Goal: Task Accomplishment & Management: Complete application form

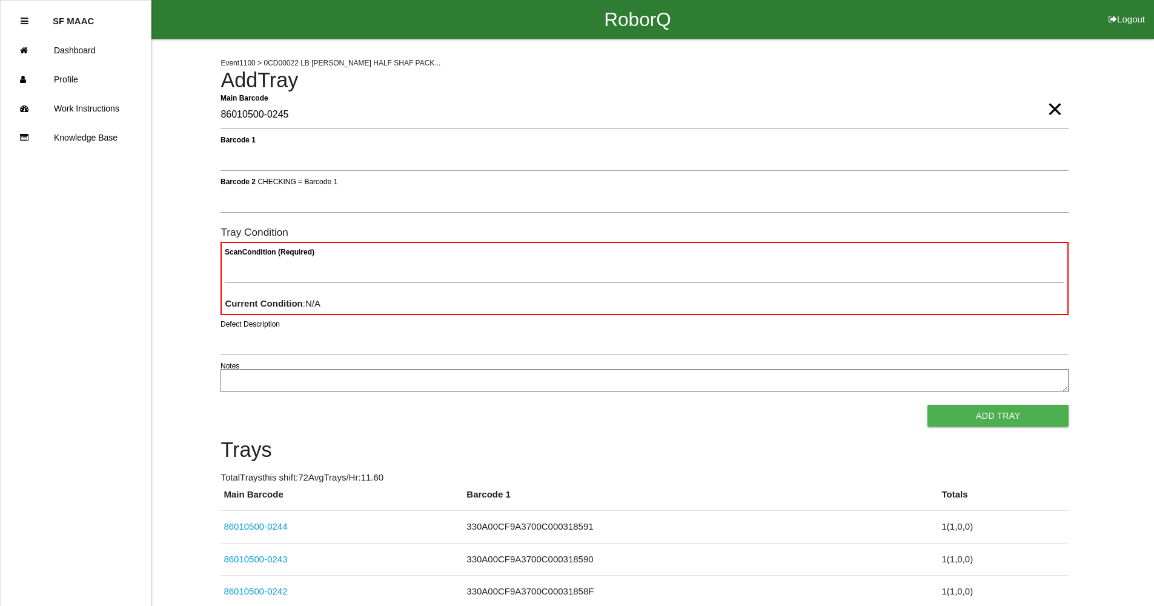
type Barcode "86010500-0245"
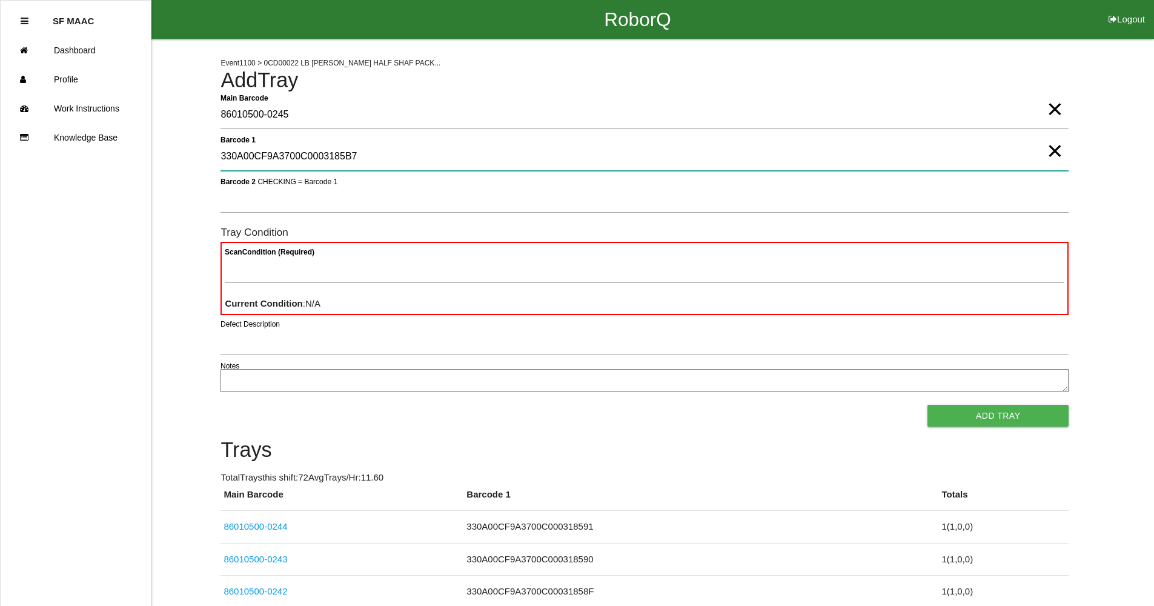
type 1 "330A00CF9A3700C0003185B7"
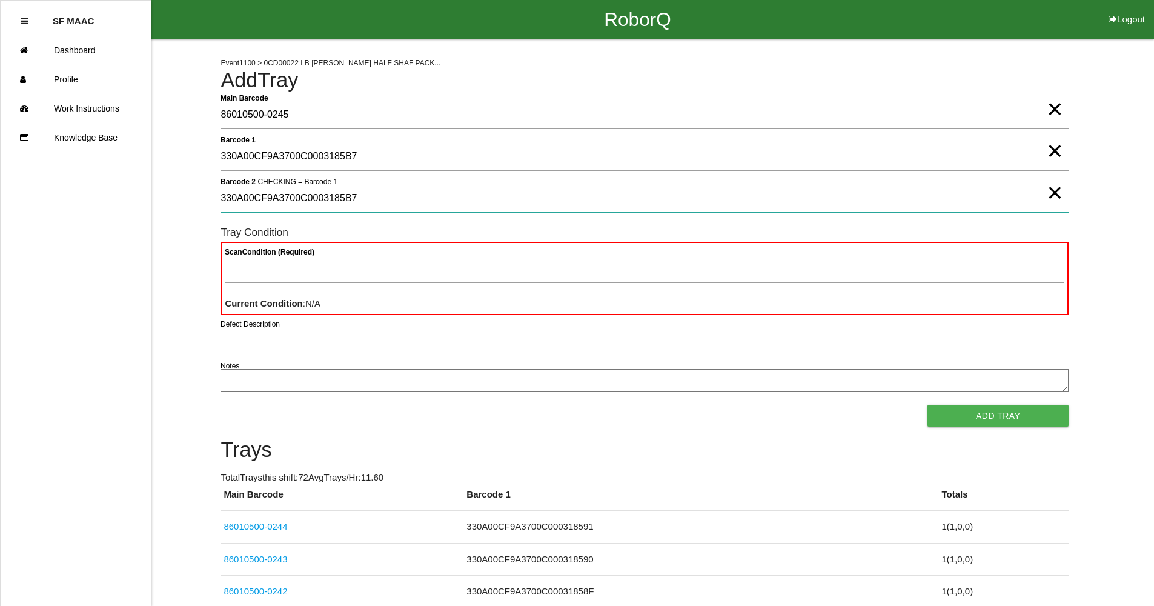
type 2 "330A00CF9A3700C0003185B7"
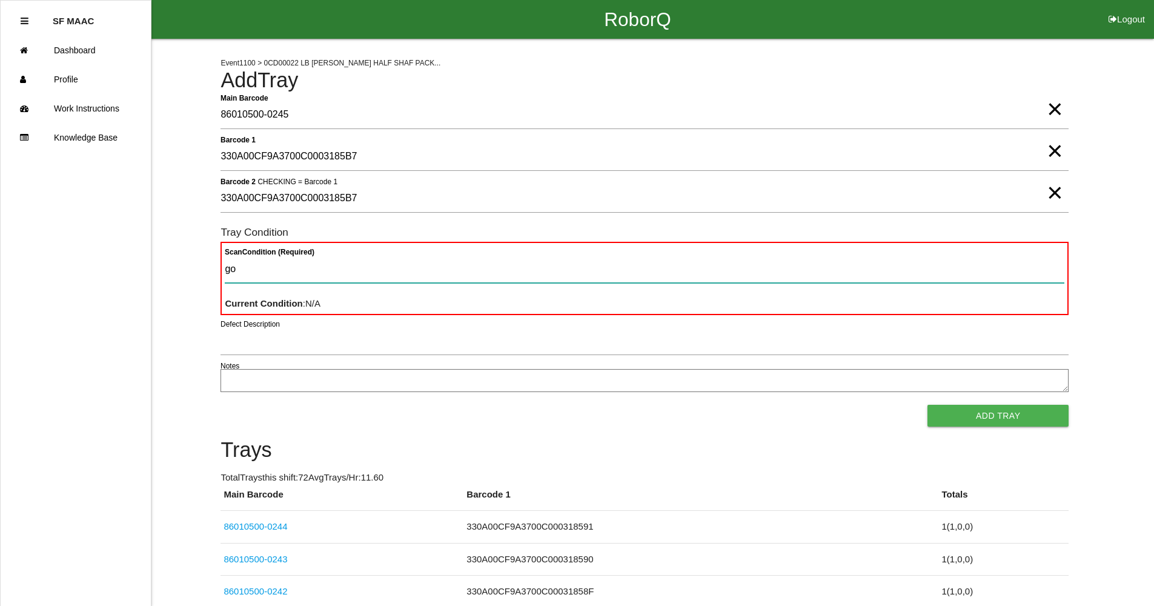
type Condition "goo"
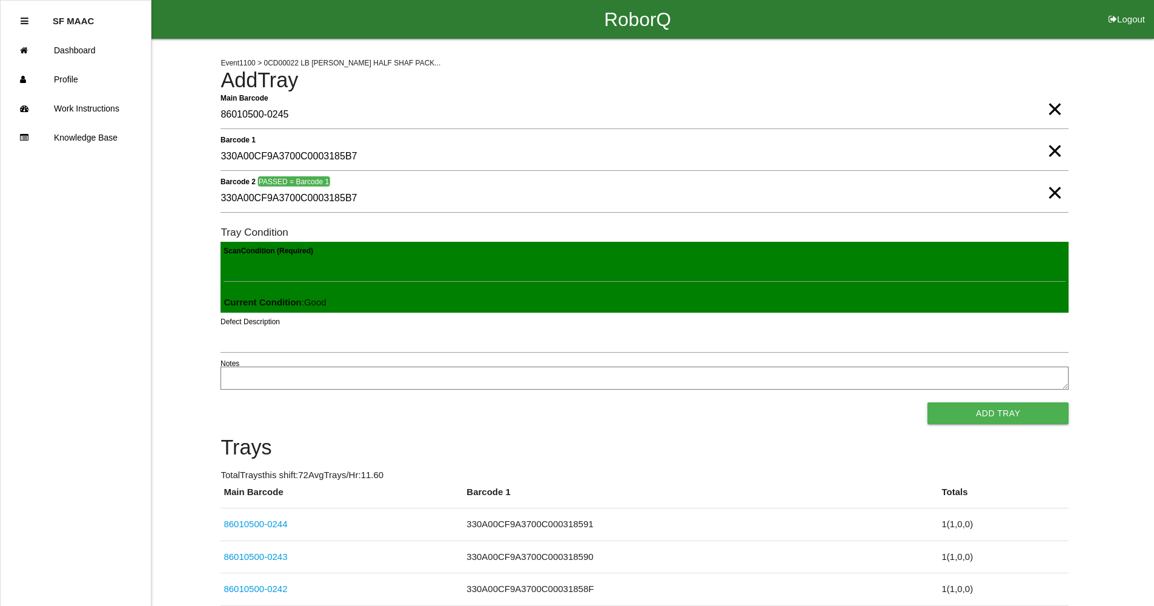
click at [927, 402] on button "Add Tray" at bounding box center [997, 413] width 141 height 22
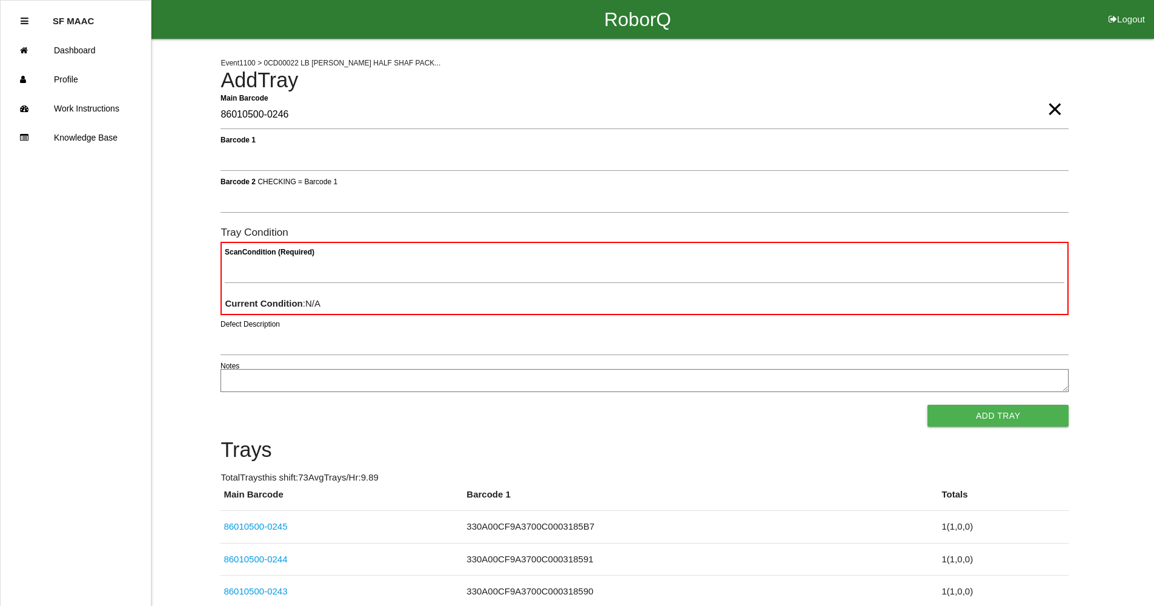
type Barcode "86010500-0246"
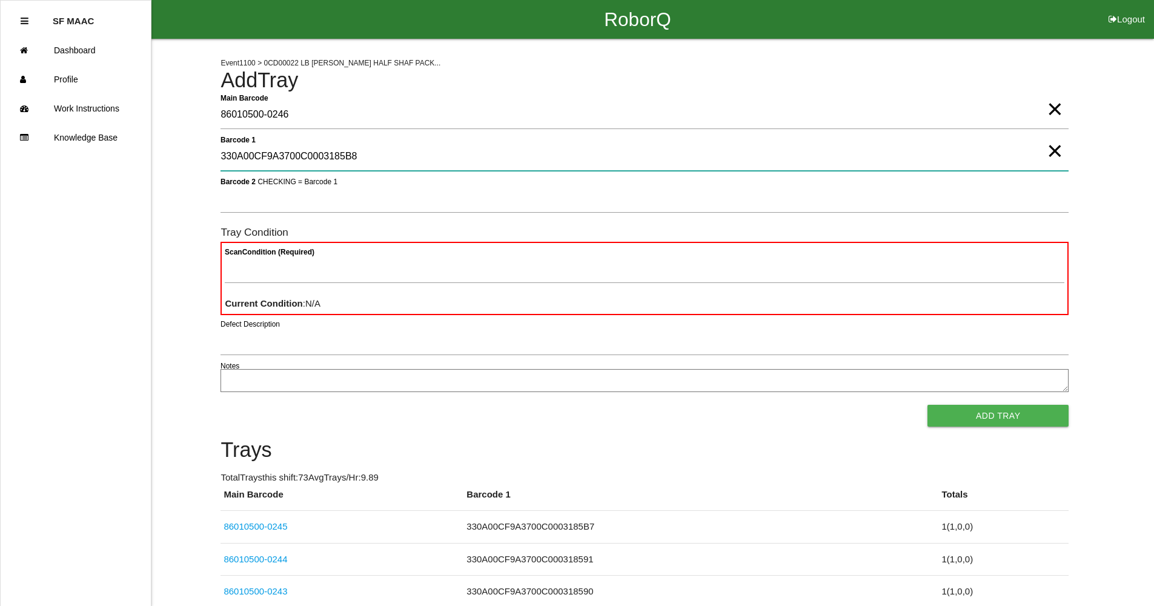
type 1 "330A00CF9A3700C0003185B8"
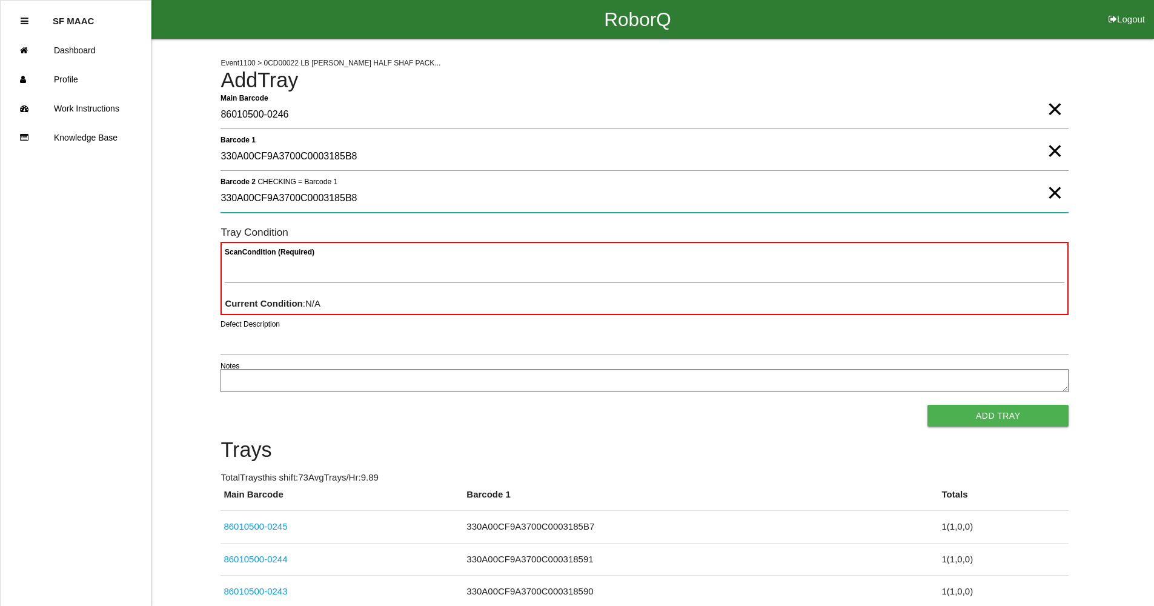
type 2 "330A00CF9A3700C0003185B8"
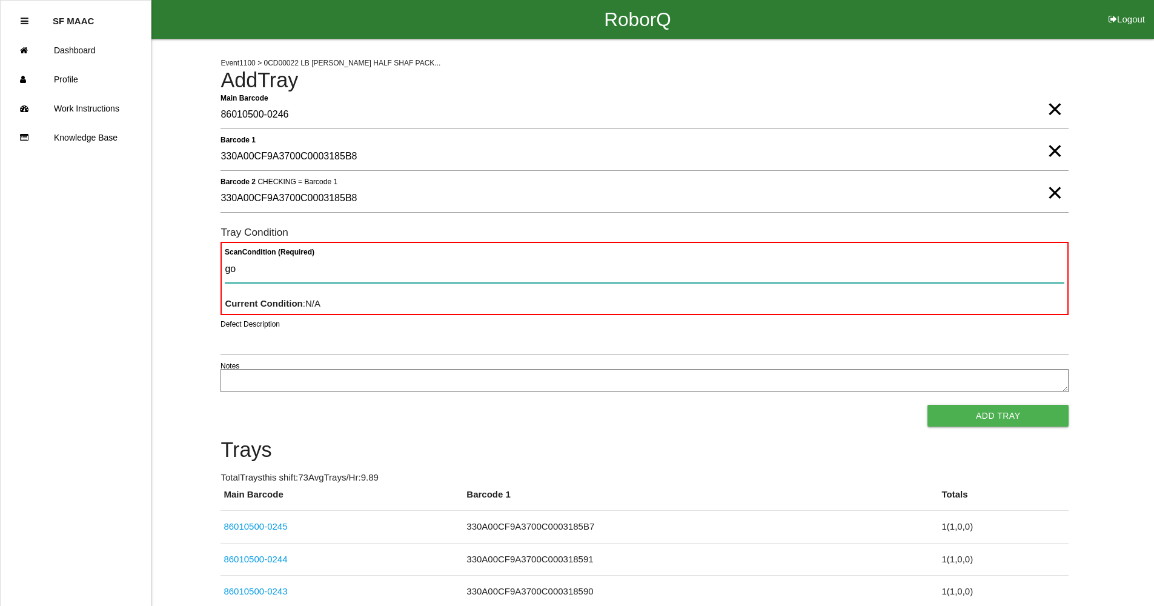
type Condition "goo"
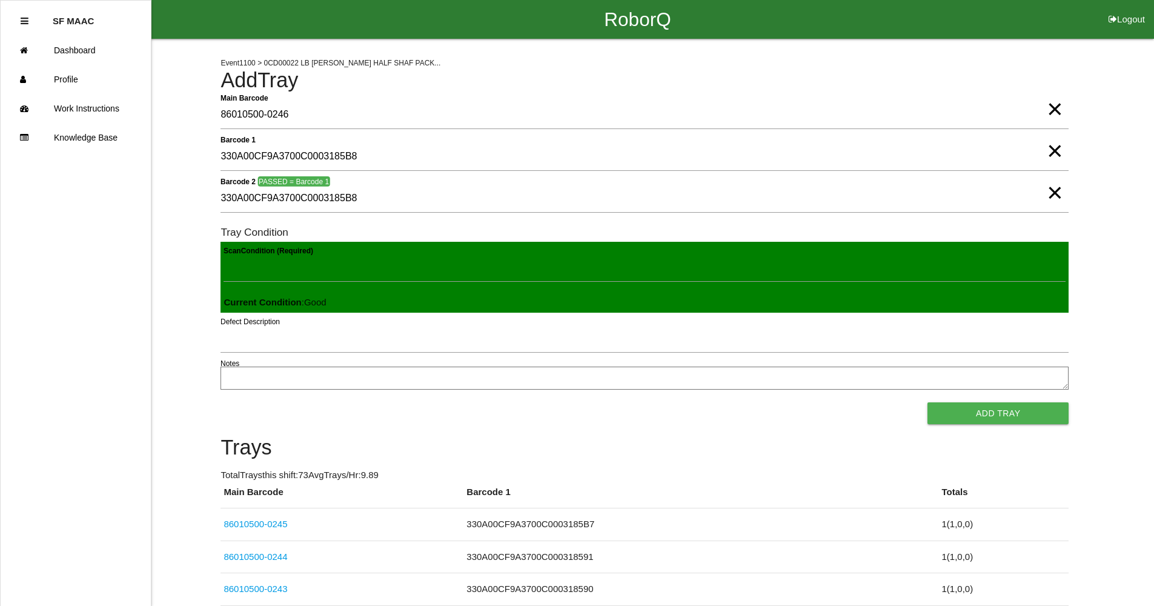
click at [927, 402] on button "Add Tray" at bounding box center [997, 413] width 141 height 22
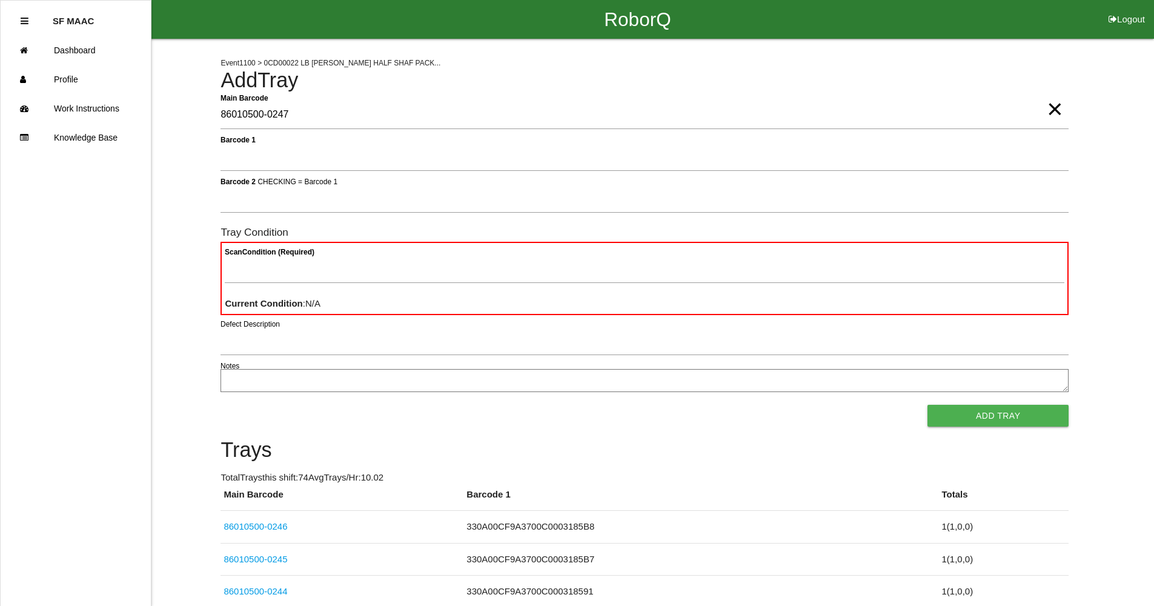
type Barcode "86010500-0247"
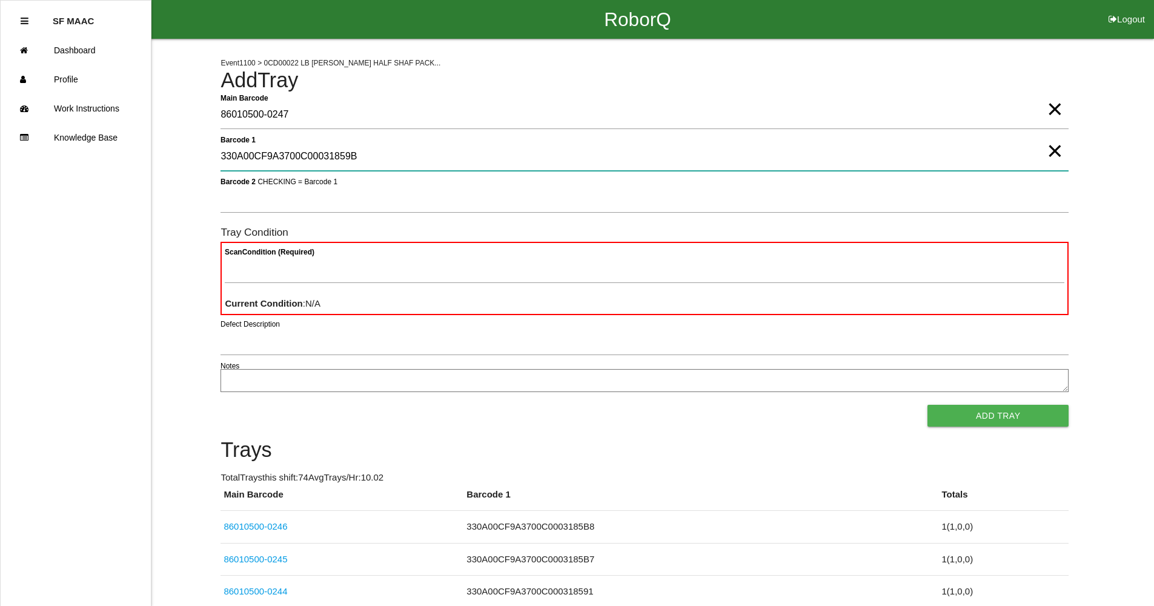
type 1 "330A00CF9A3700C00031859B"
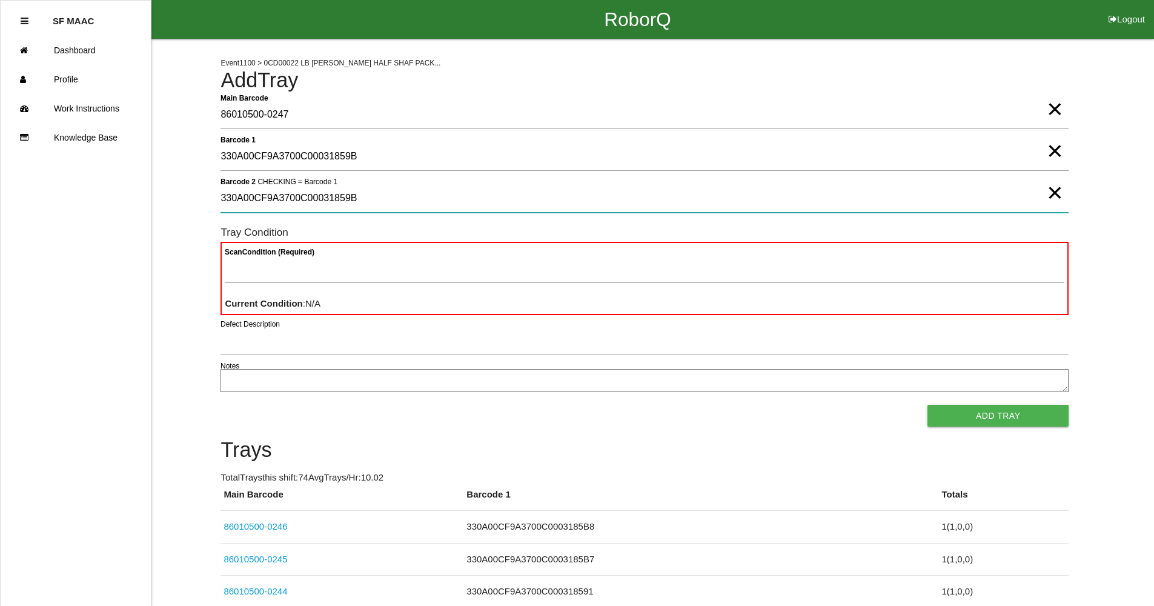
type 2 "330A00CF9A3700C00031859B"
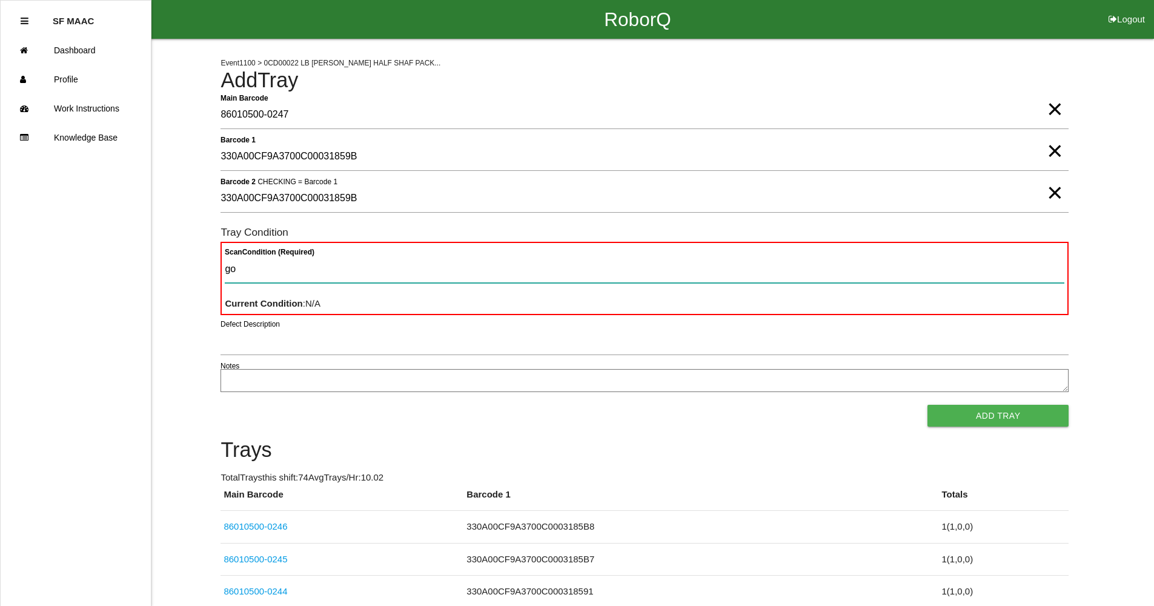
type Condition "goo"
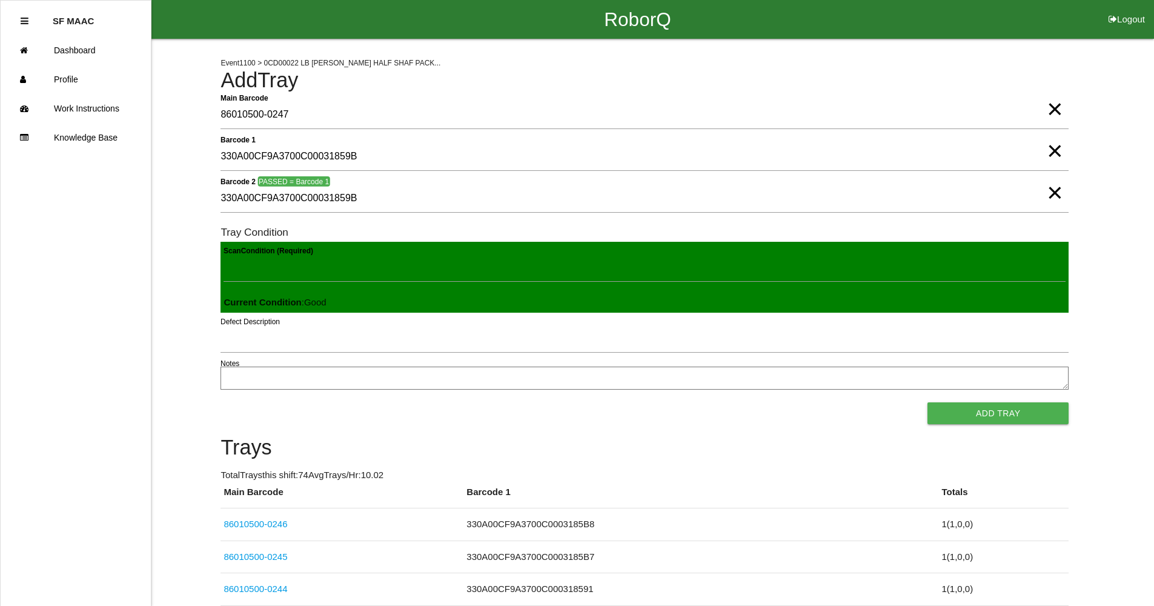
click at [927, 402] on button "Add Tray" at bounding box center [997, 413] width 141 height 22
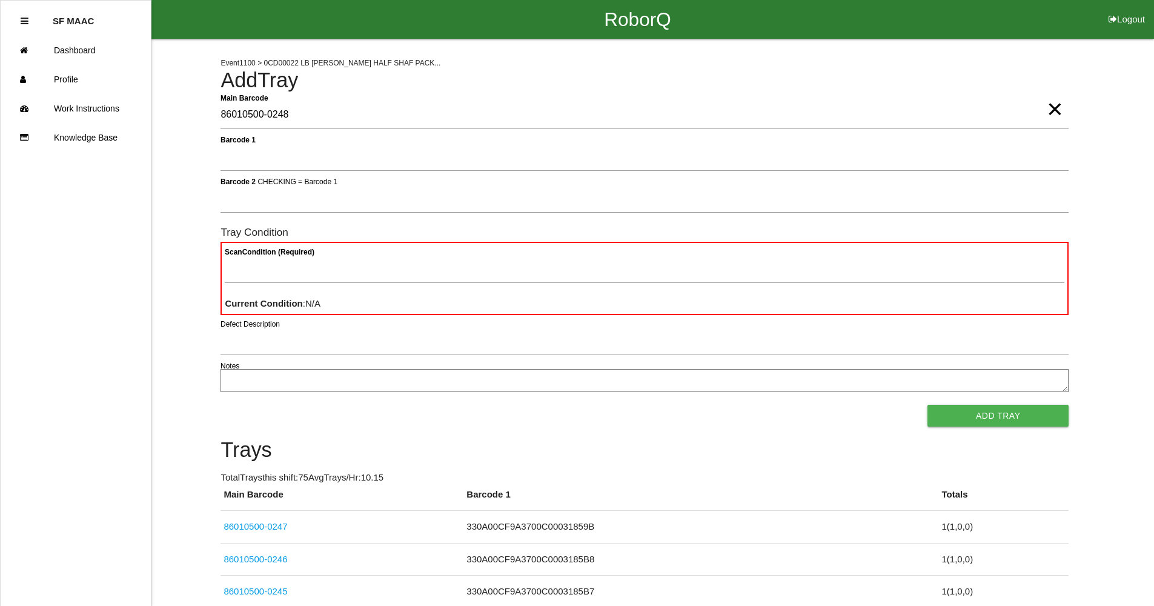
type Barcode "86010500-0248"
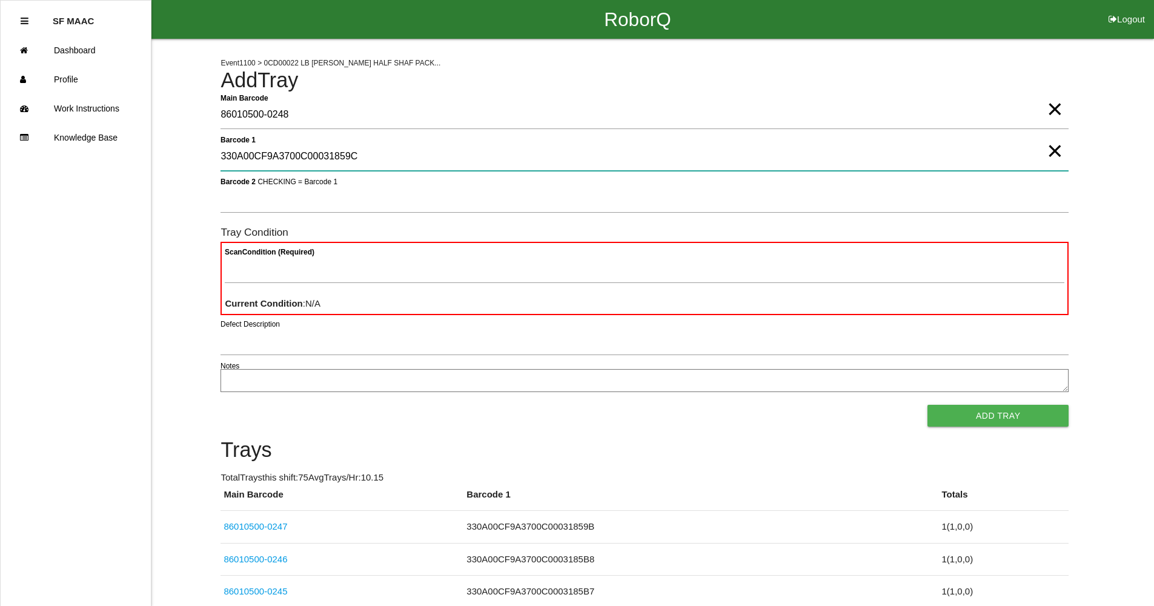
type 1 "330A00CF9A3700C00031859C"
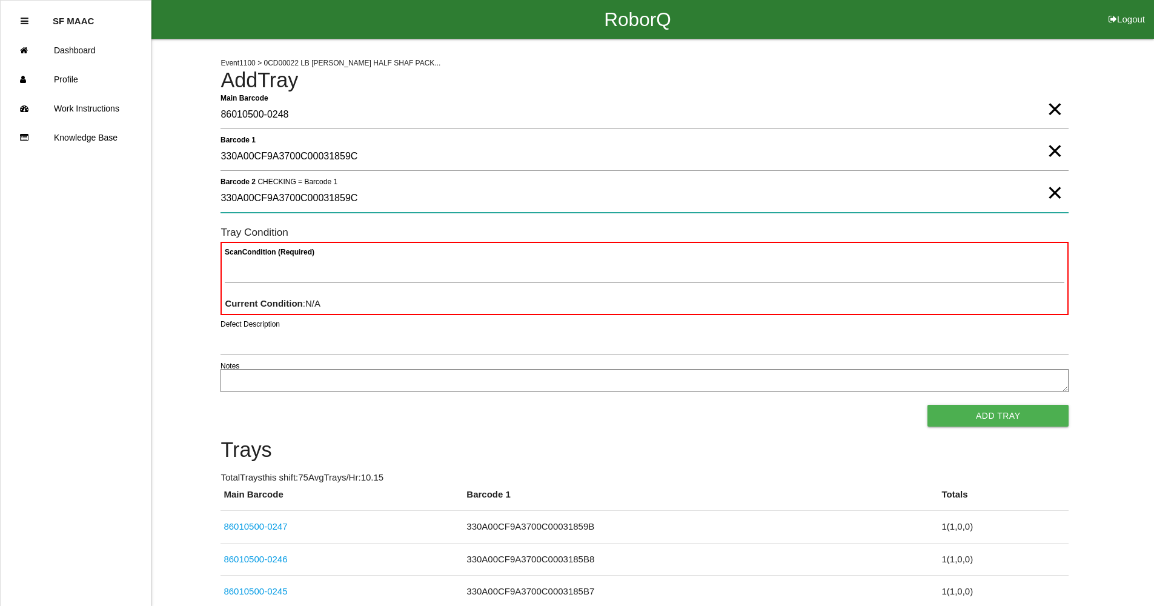
type 2 "330A00CF9A3700C00031859C"
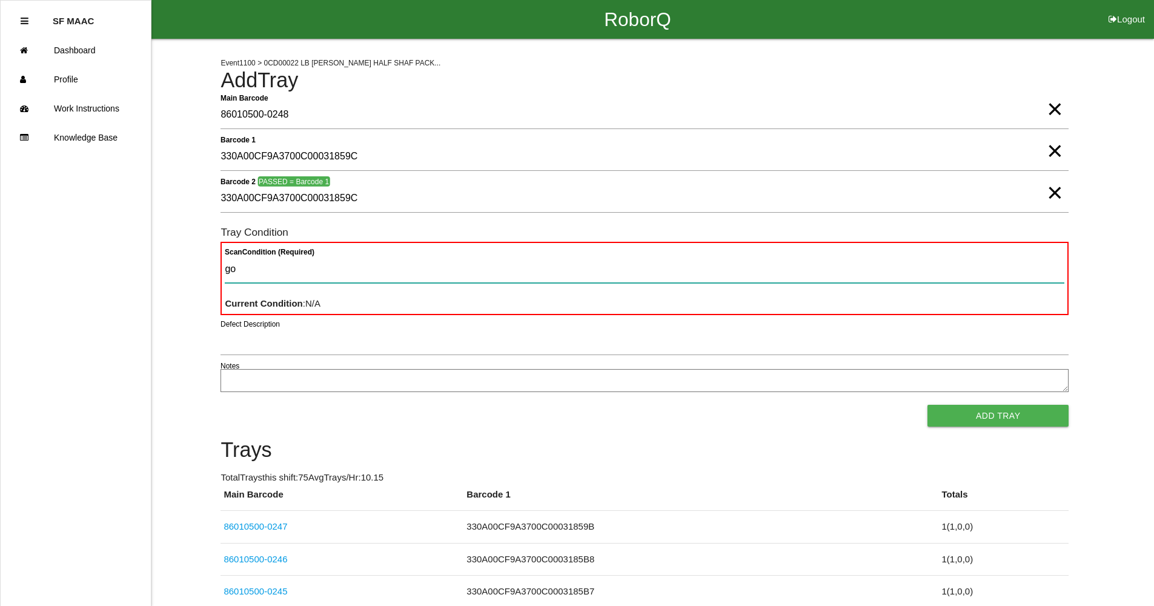
type Condition "goo"
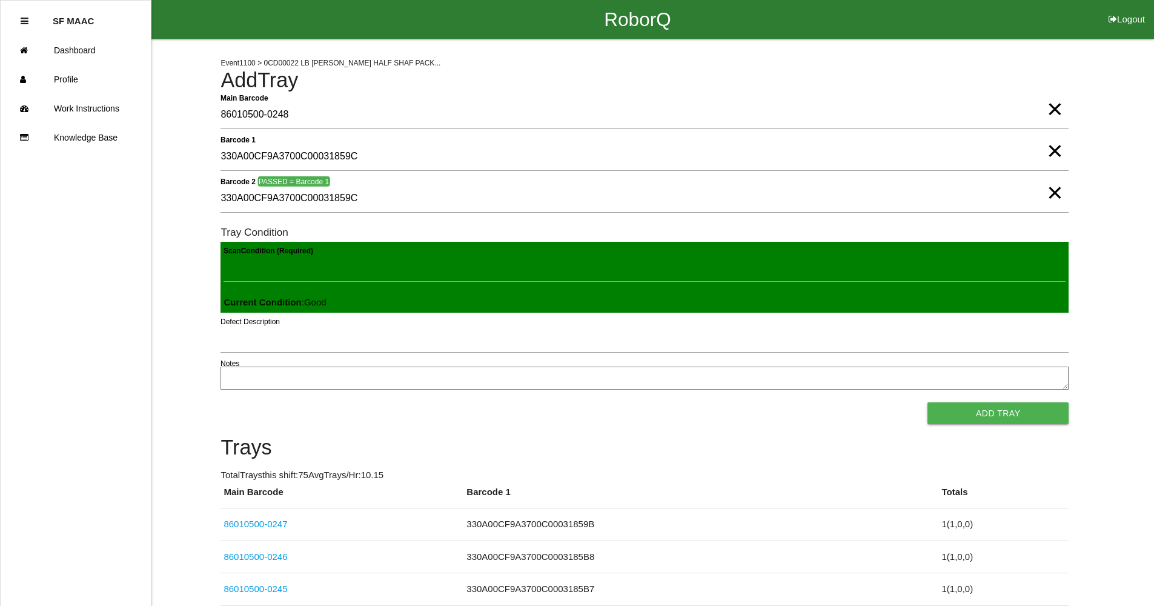
click at [927, 402] on button "Add Tray" at bounding box center [997, 413] width 141 height 22
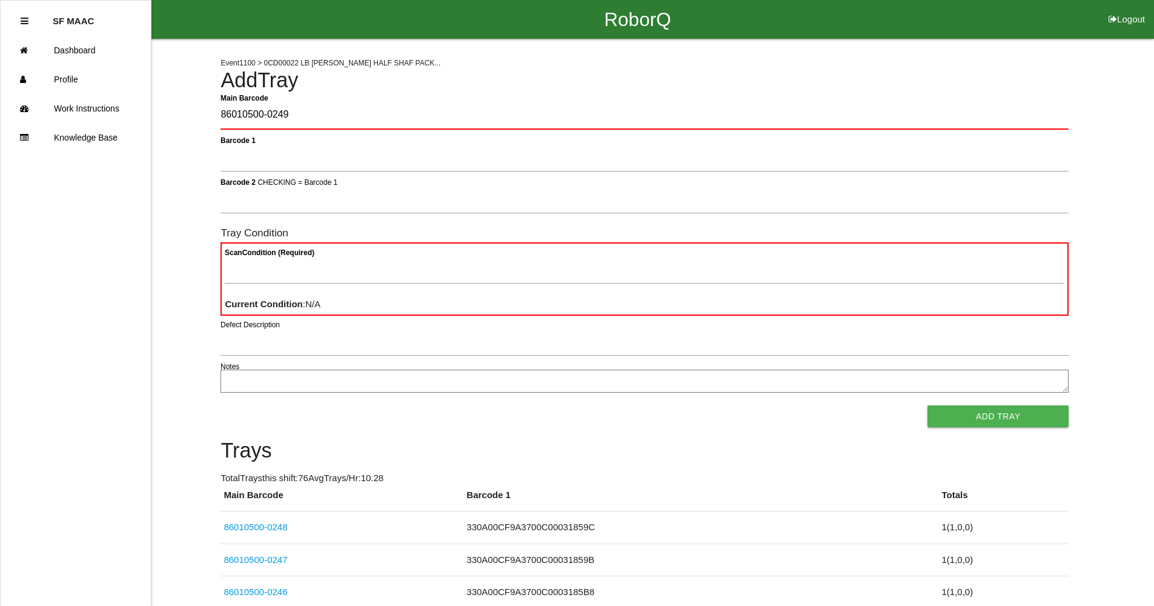
type Barcode "86010500-0249"
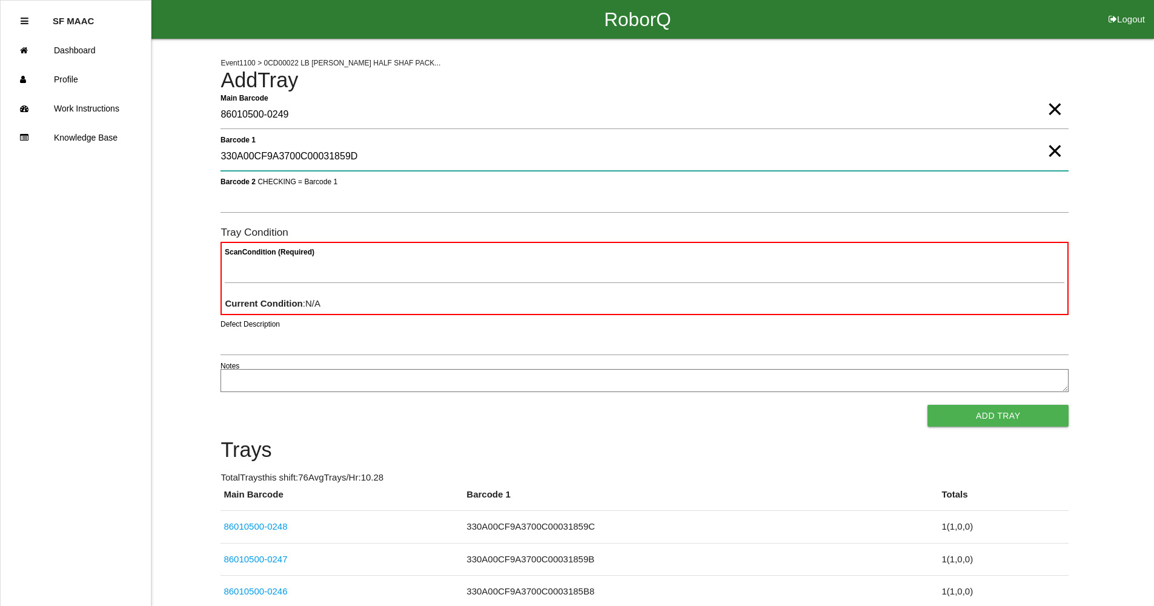
type 1 "330A00CF9A3700C00031859D"
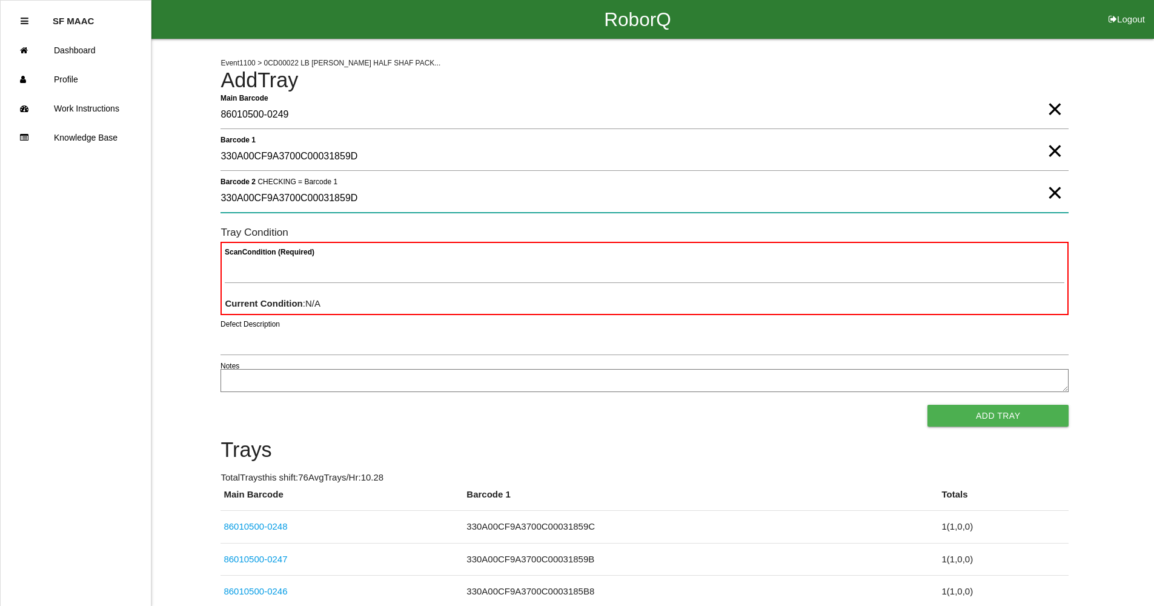
type 2 "330A00CF9A3700C00031859D"
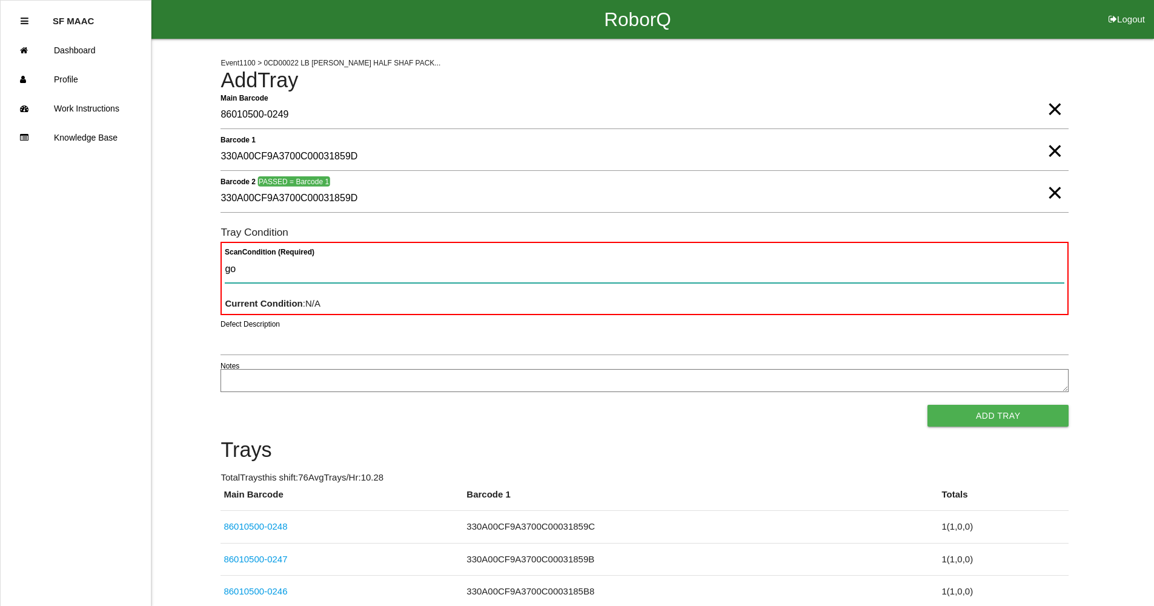
type Condition "goo"
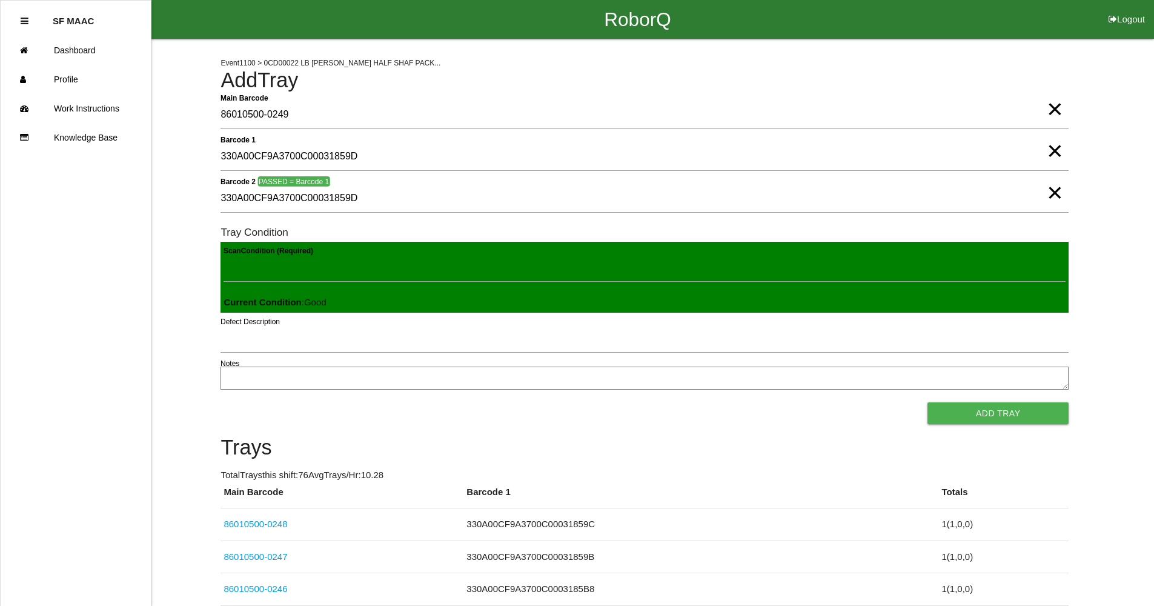
click at [927, 402] on button "Add Tray" at bounding box center [997, 413] width 141 height 22
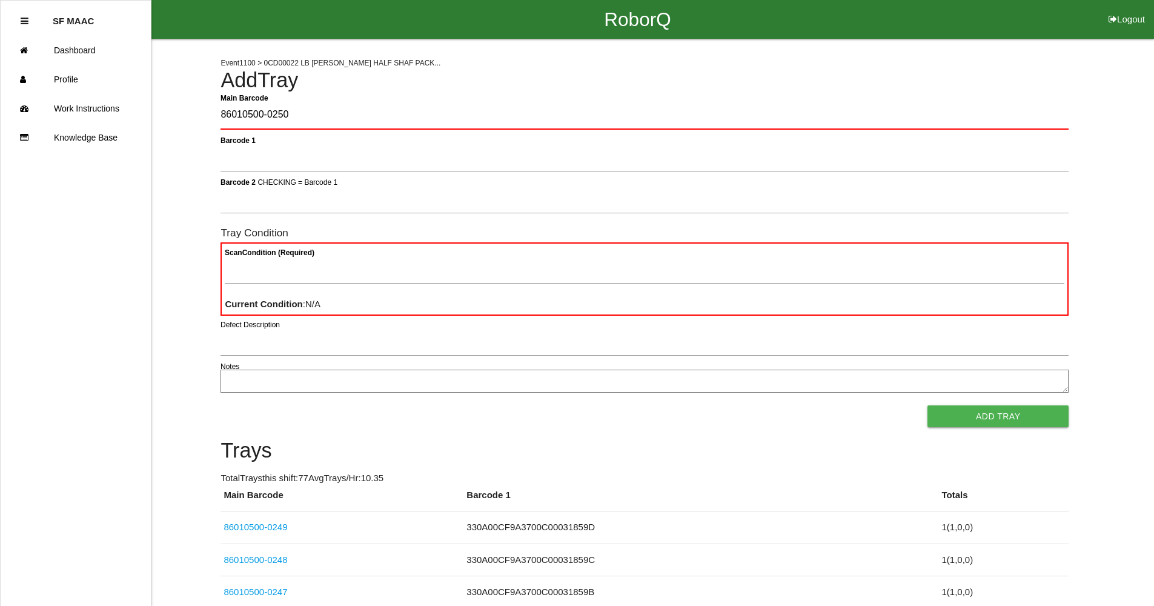
type Barcode "86010500-0250"
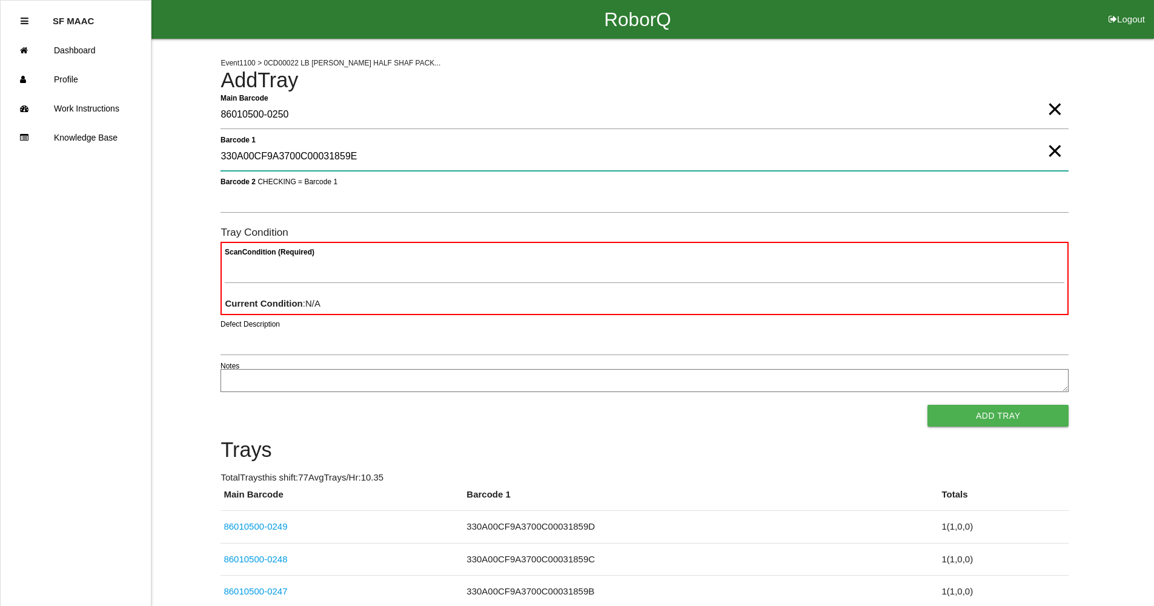
type 1 "330A00CF9A3700C00031859E"
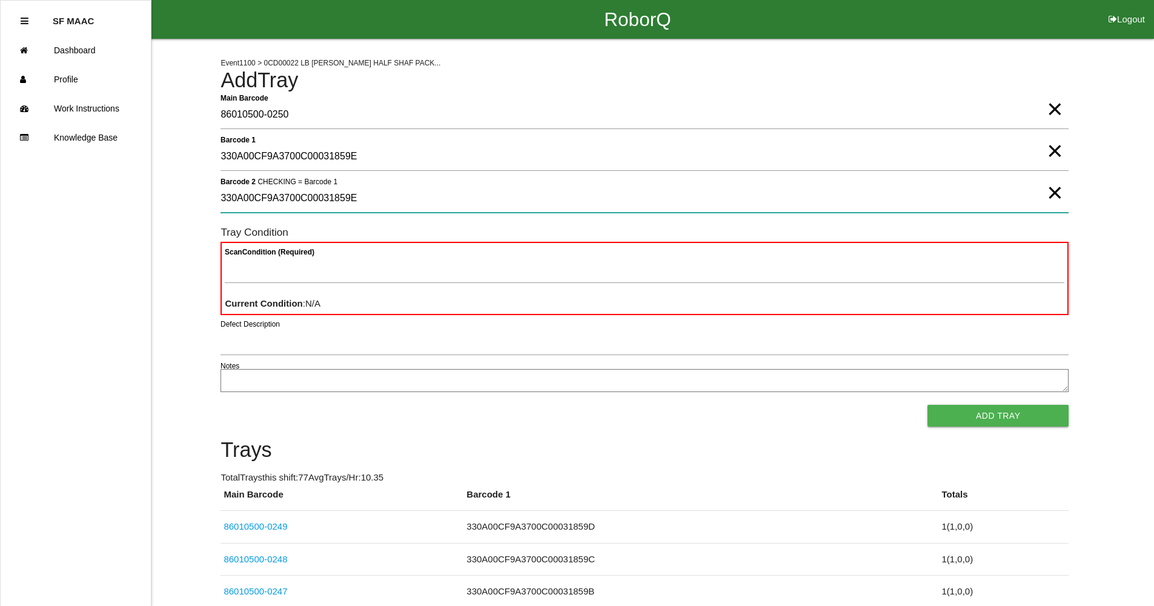
type 2 "330A00CF9A3700C00031859E"
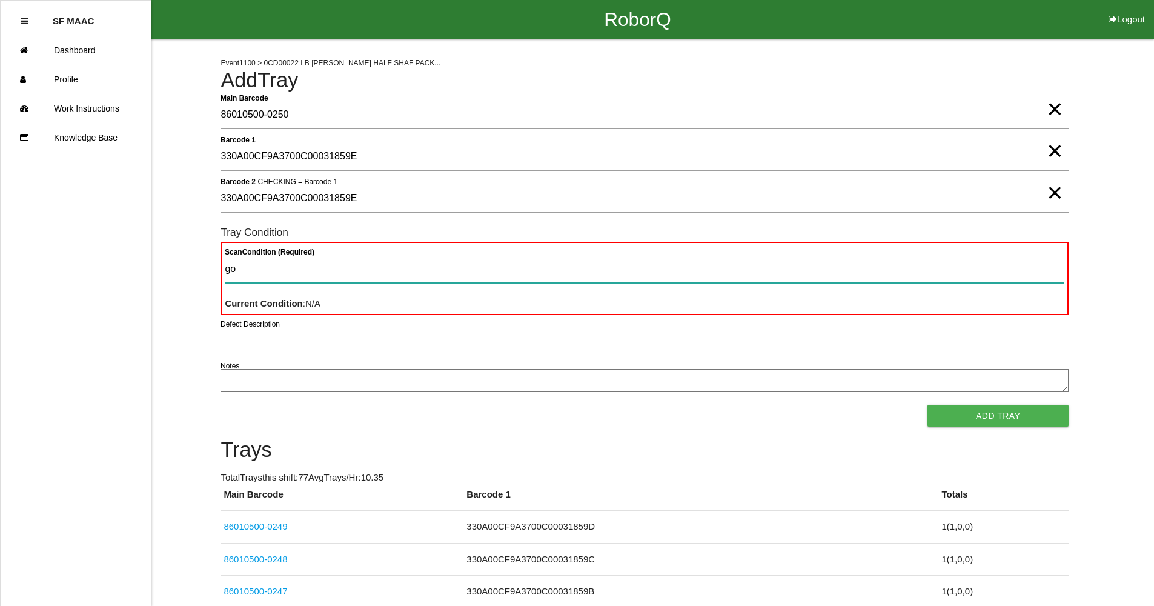
type Condition "goo"
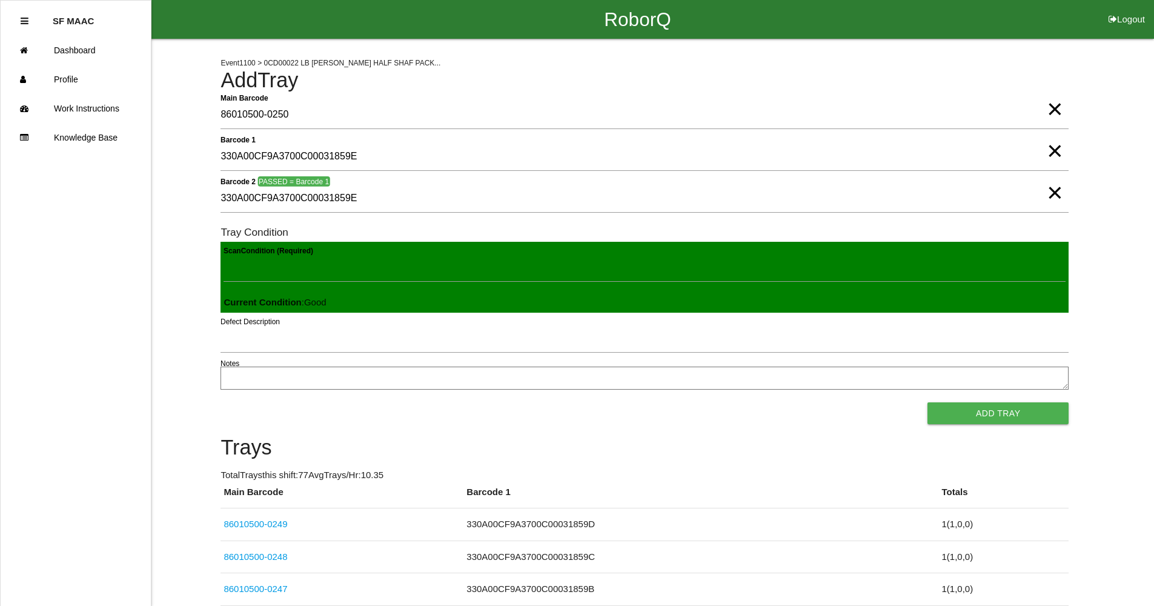
click at [927, 402] on button "Add Tray" at bounding box center [997, 413] width 141 height 22
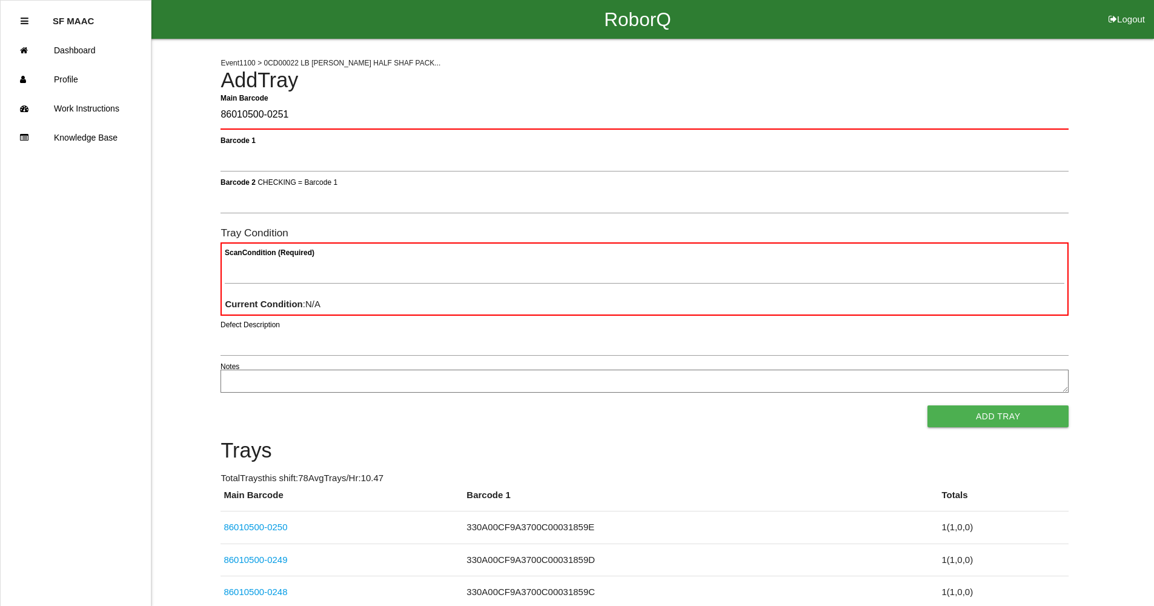
type Barcode "86010500-0251"
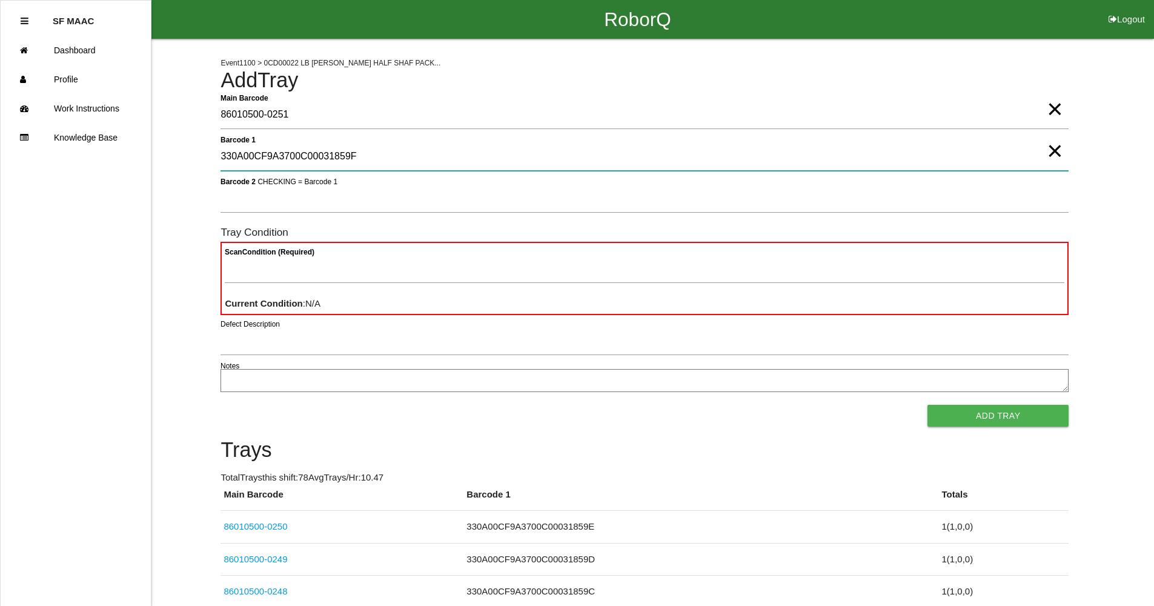
type 1 "330A00CF9A3700C00031859F"
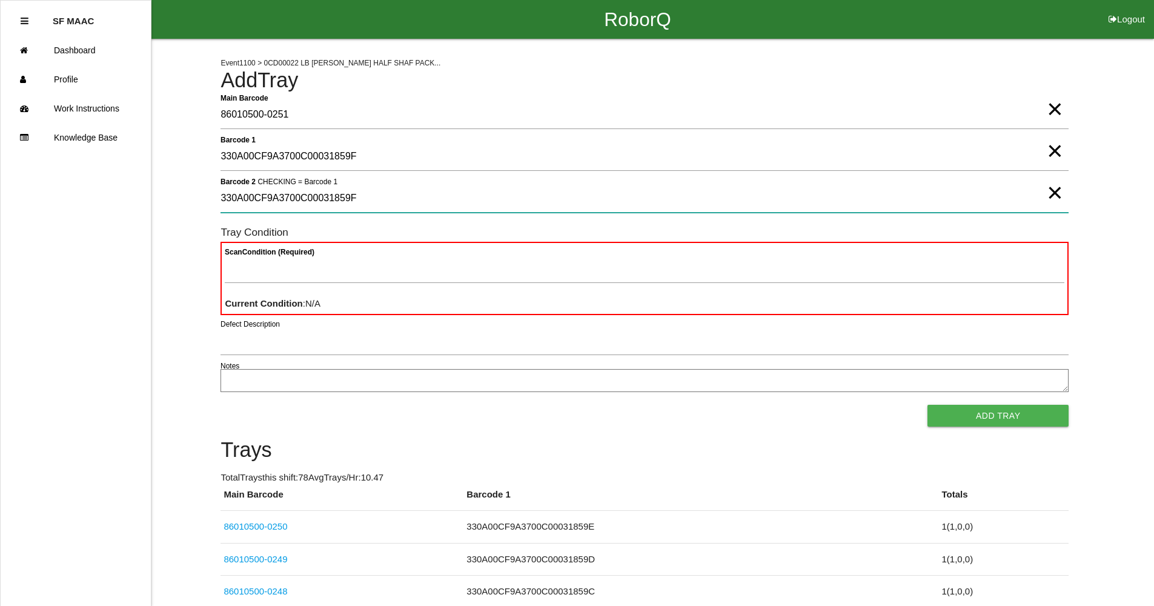
type 2 "330A00CF9A3700C00031859F"
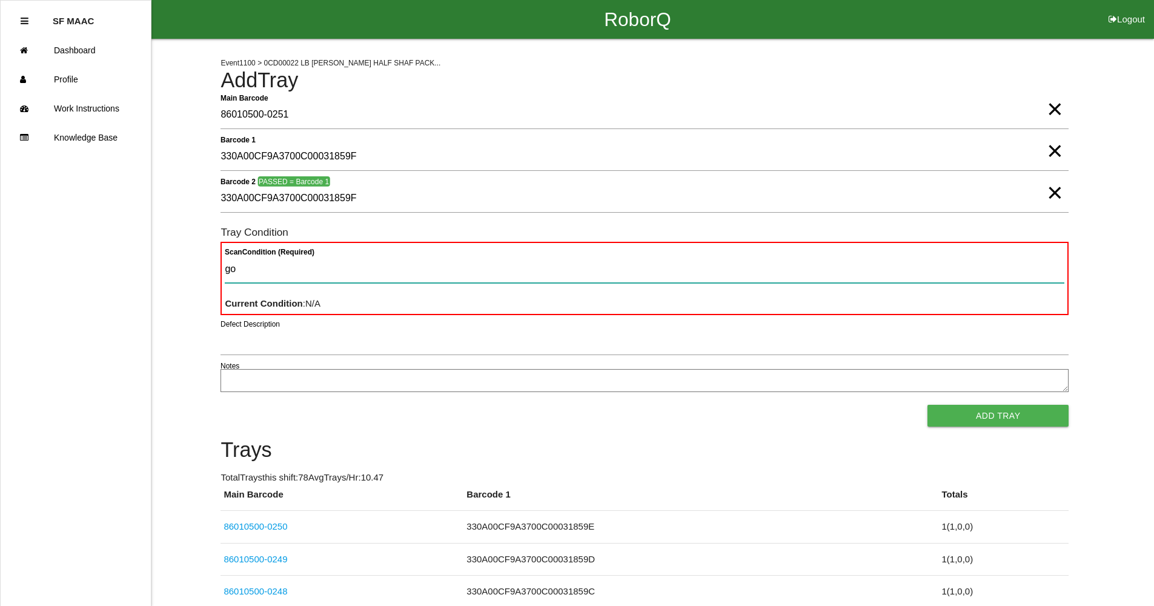
type Condition "goo"
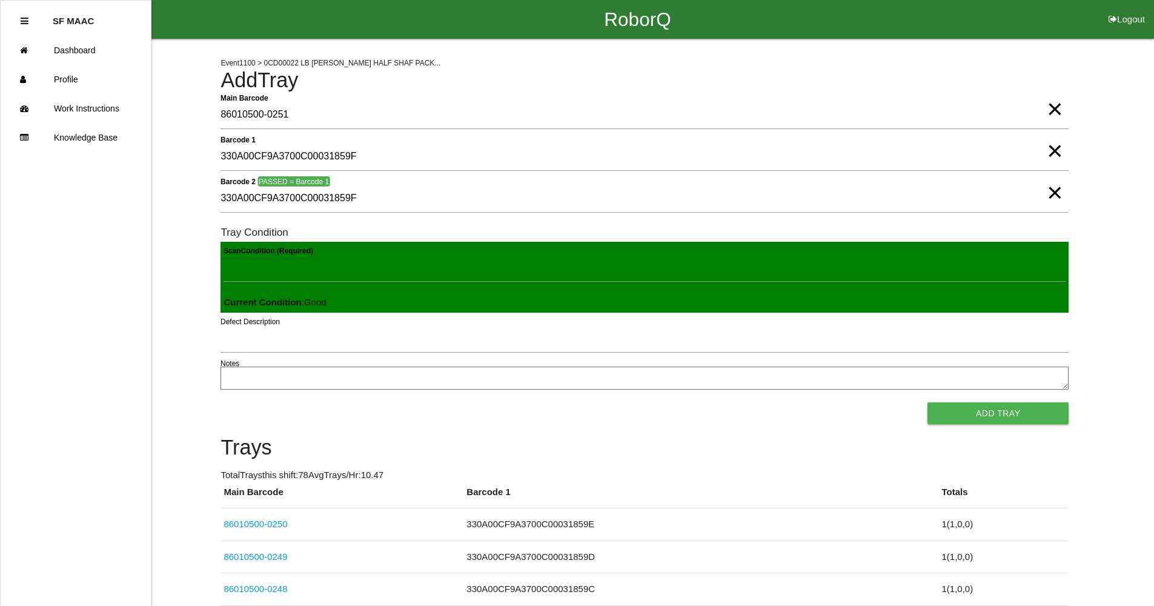
click at [927, 402] on button "Add Tray" at bounding box center [997, 413] width 141 height 22
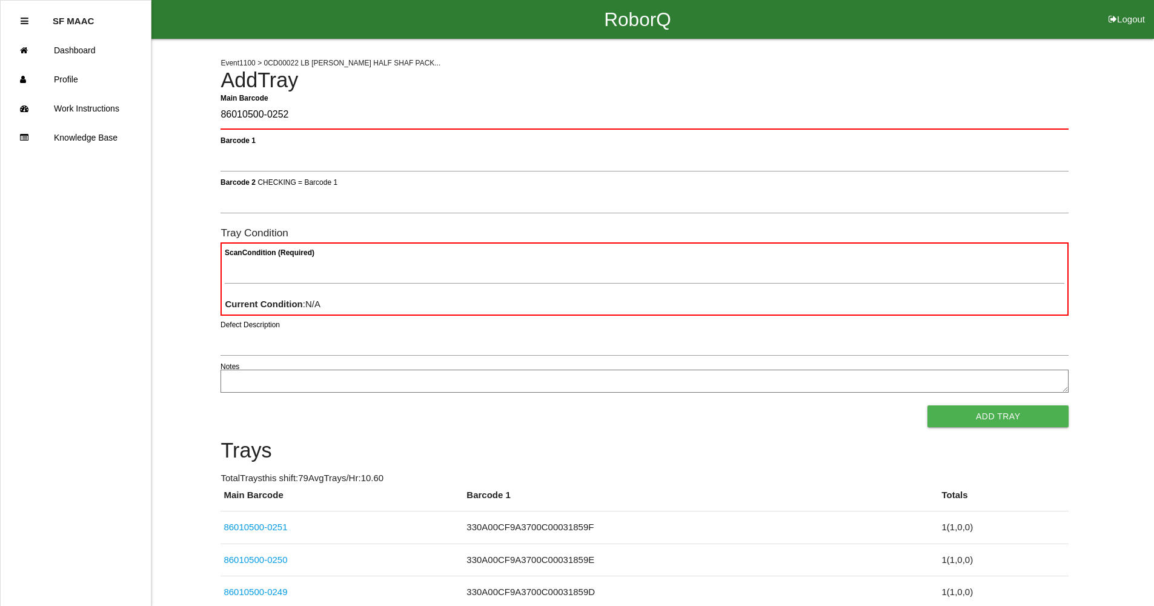
type Barcode "86010500-0252"
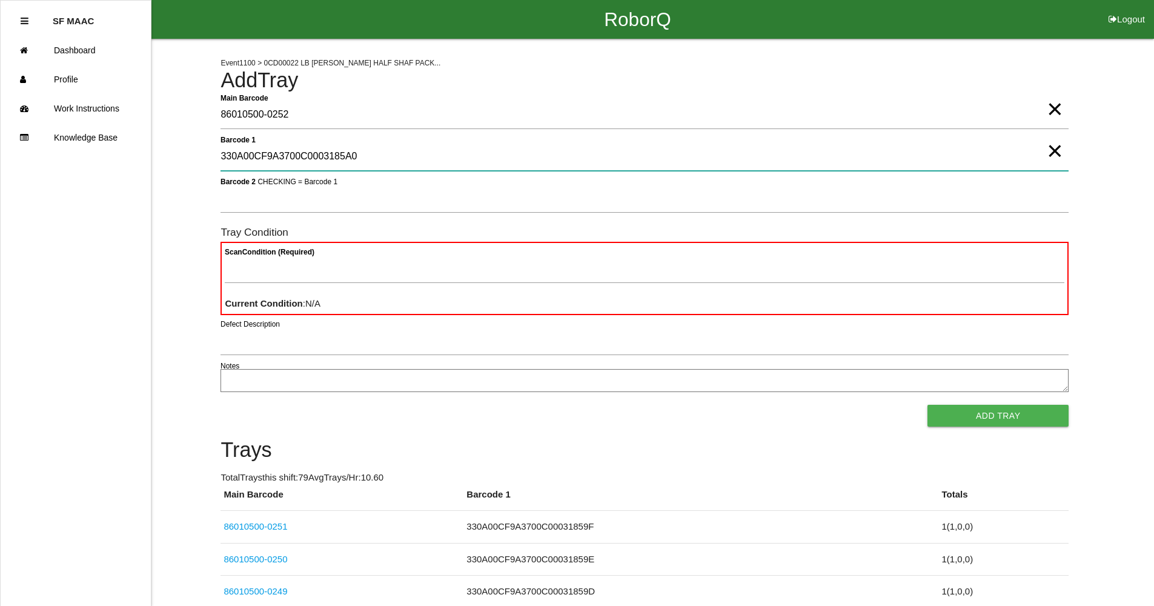
type 1 "330A00CF9A3700C0003185A0"
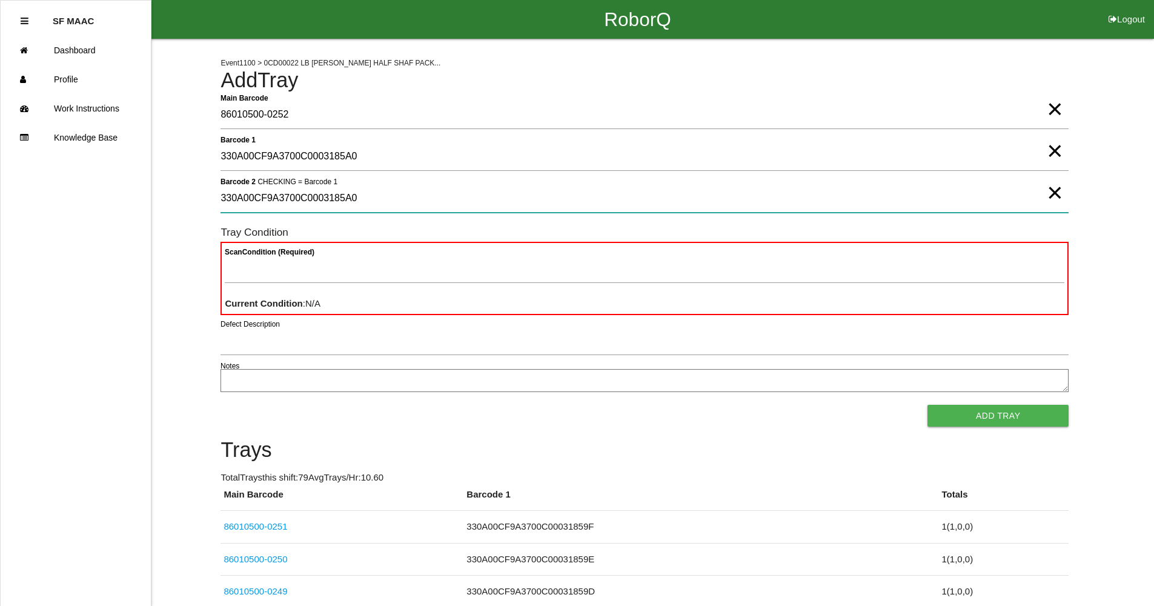
type 2 "330A00CF9A3700C0003185A0"
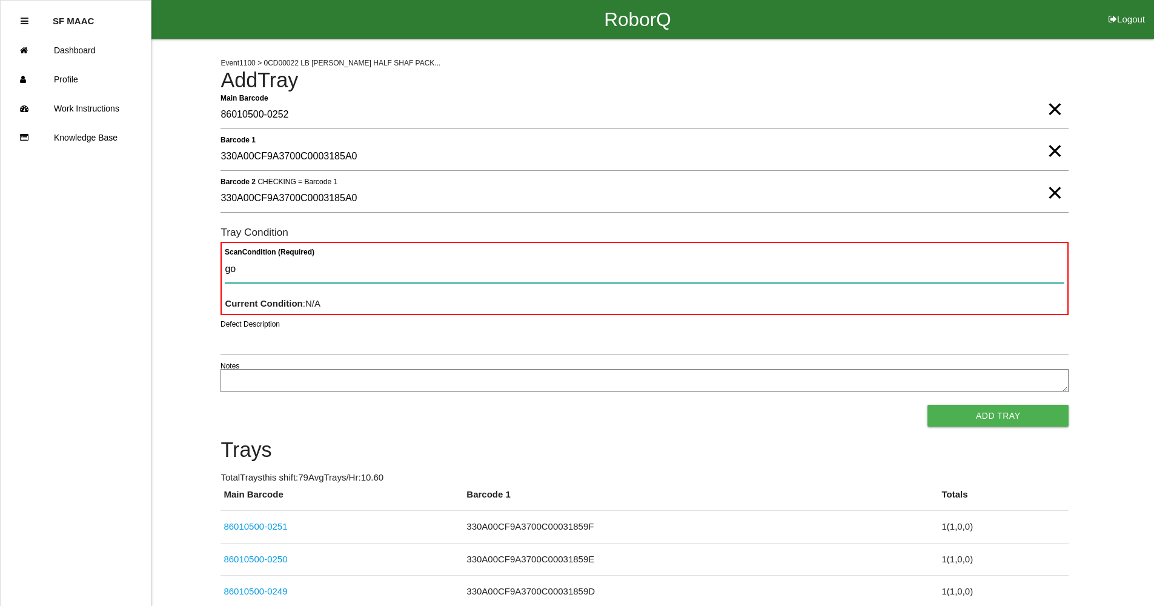
type Condition "goo"
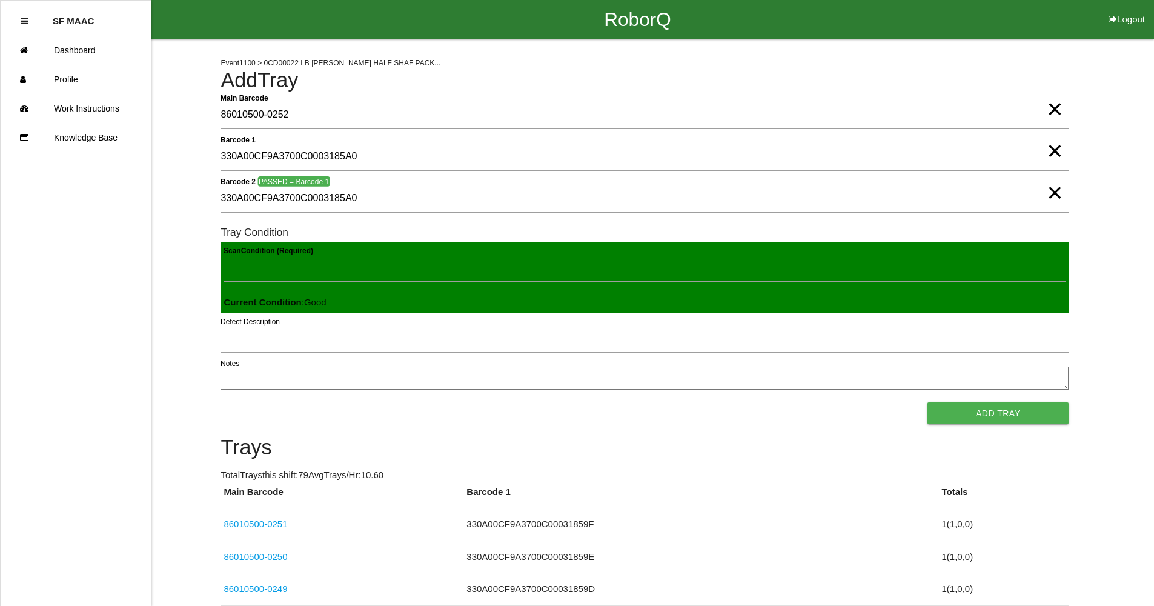
click at [927, 402] on button "Add Tray" at bounding box center [997, 413] width 141 height 22
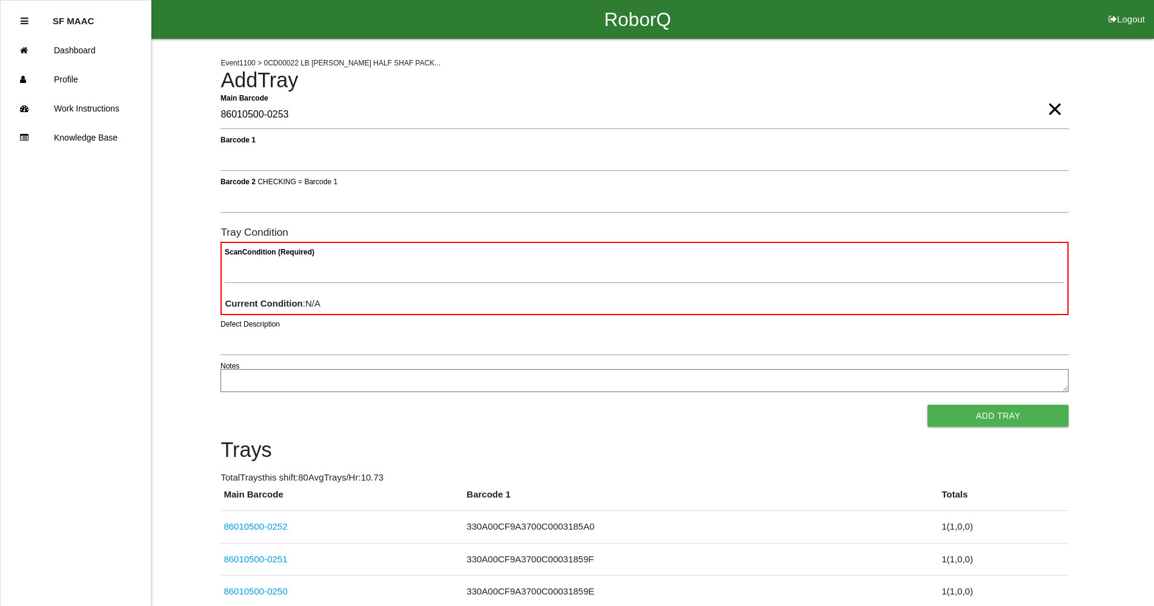
type Barcode "86010500-0253"
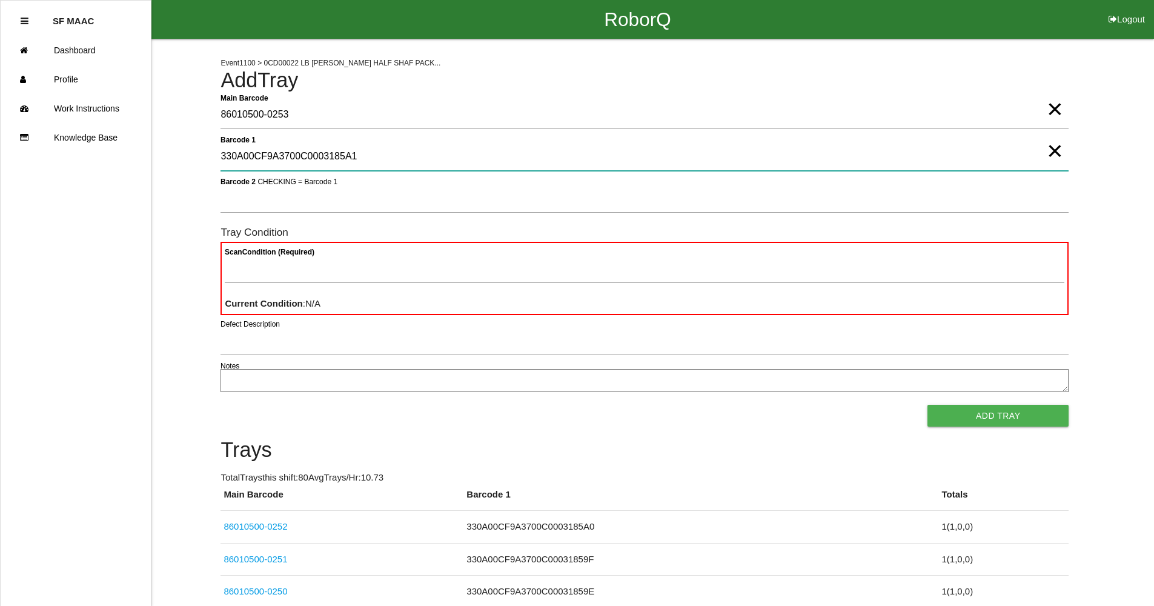
type 1 "330A00CF9A3700C0003185A1"
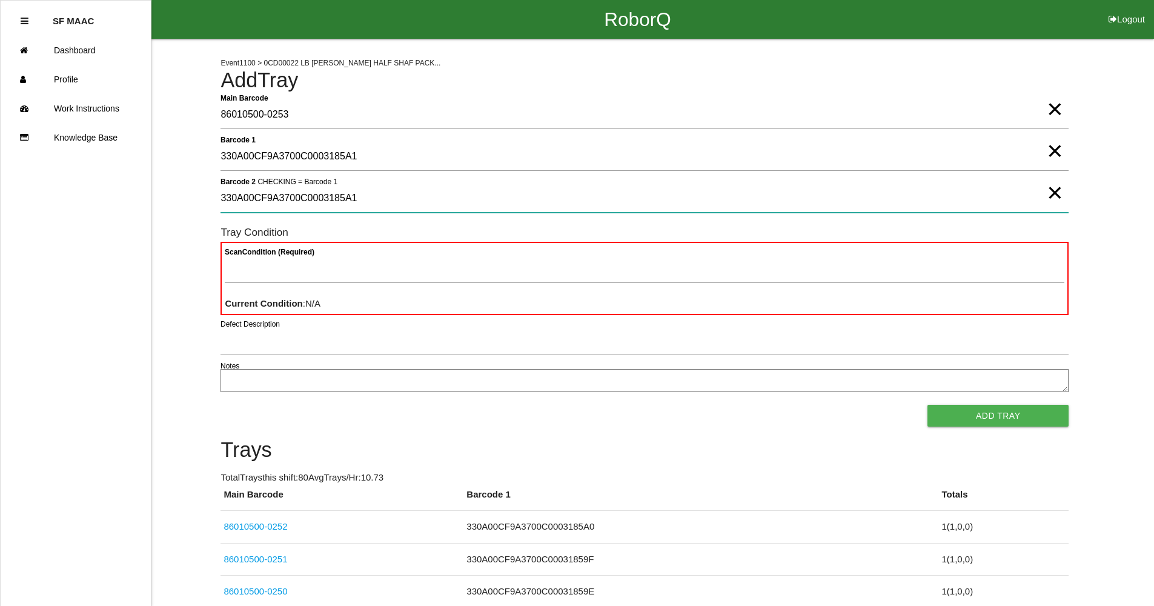
type 2 "330A00CF9A3700C0003185A1"
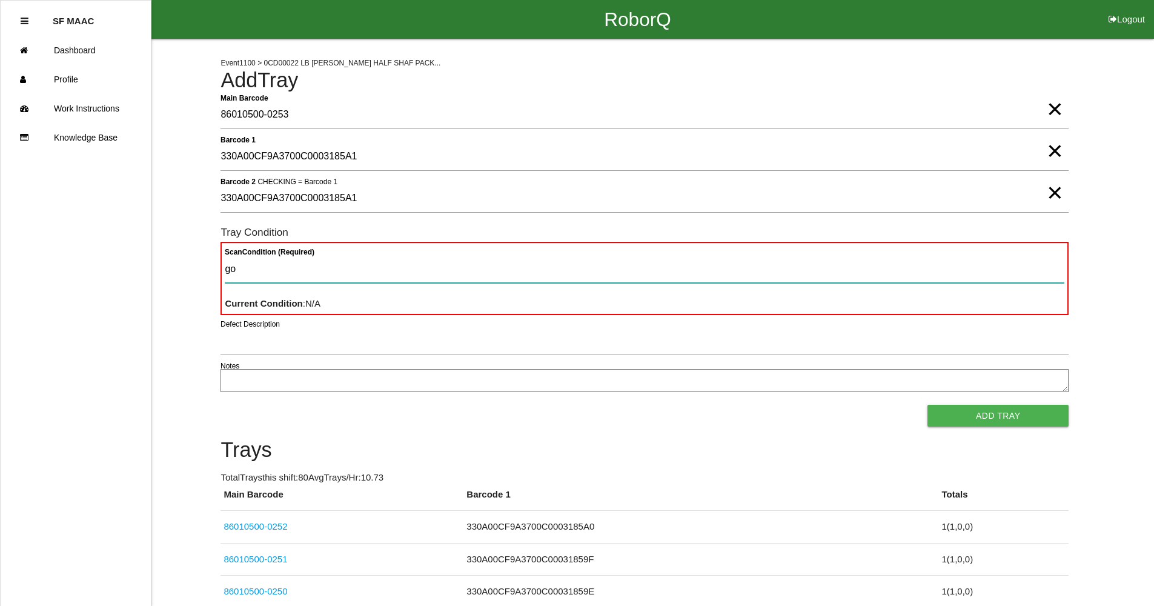
type Condition "goo"
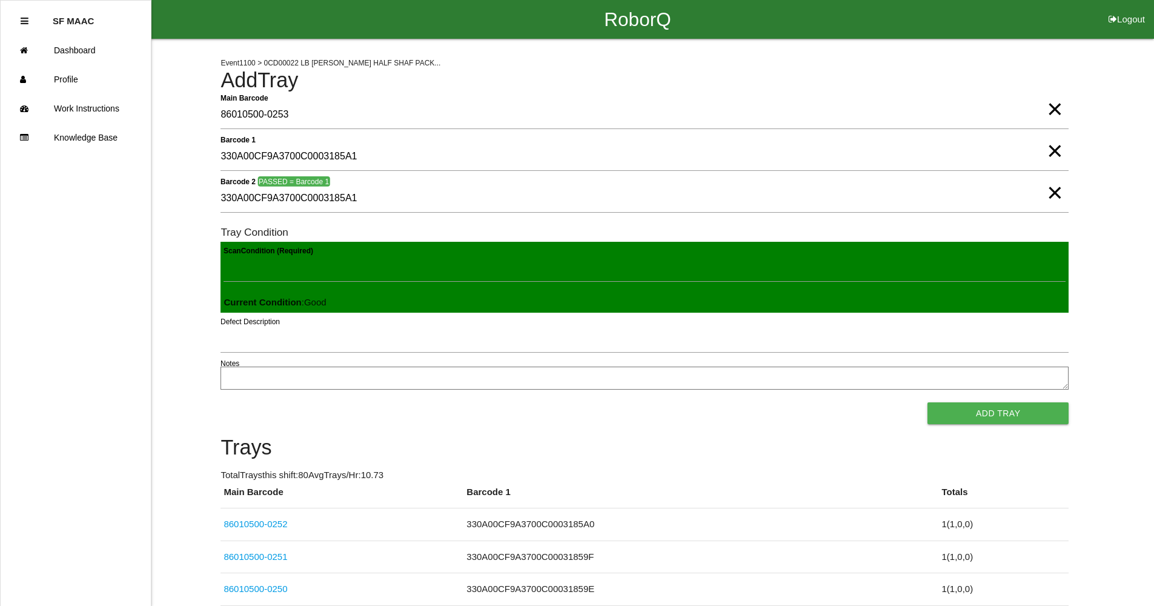
click at [927, 402] on button "Add Tray" at bounding box center [997, 413] width 141 height 22
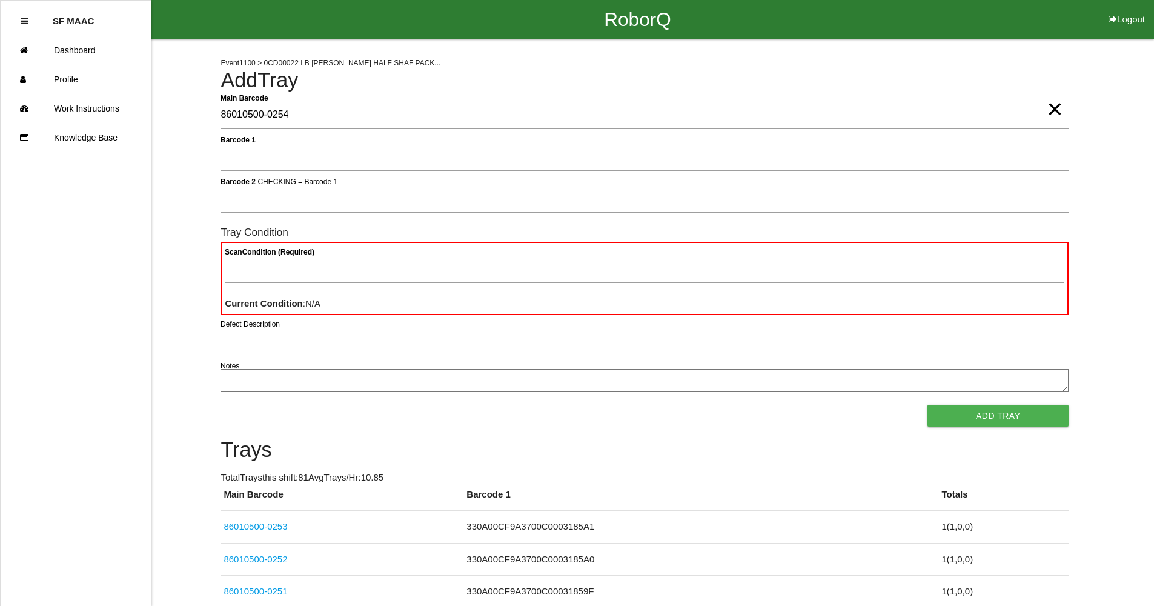
type Barcode "86010500-0254"
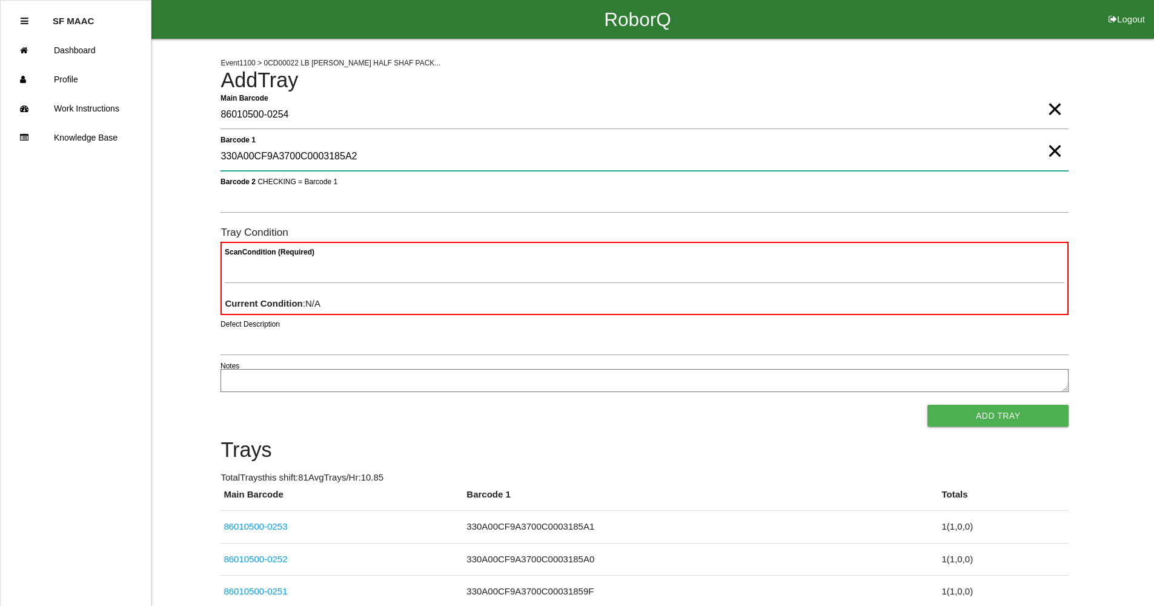
type 1 "330A00CF9A3700C0003185A2"
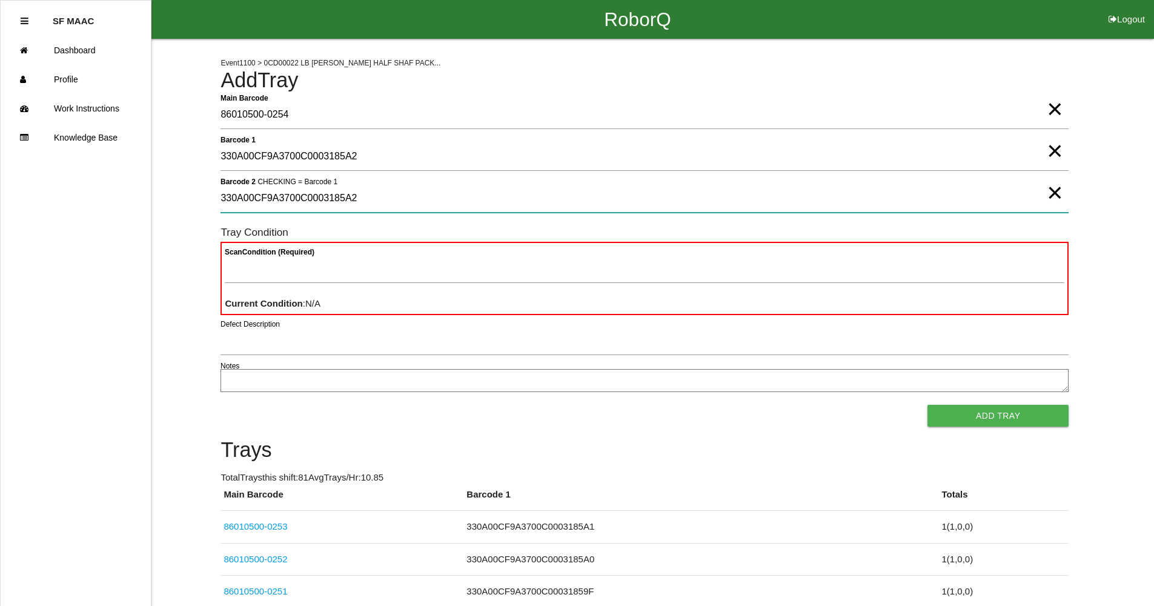
type 2 "330A00CF9A3700C0003185A2"
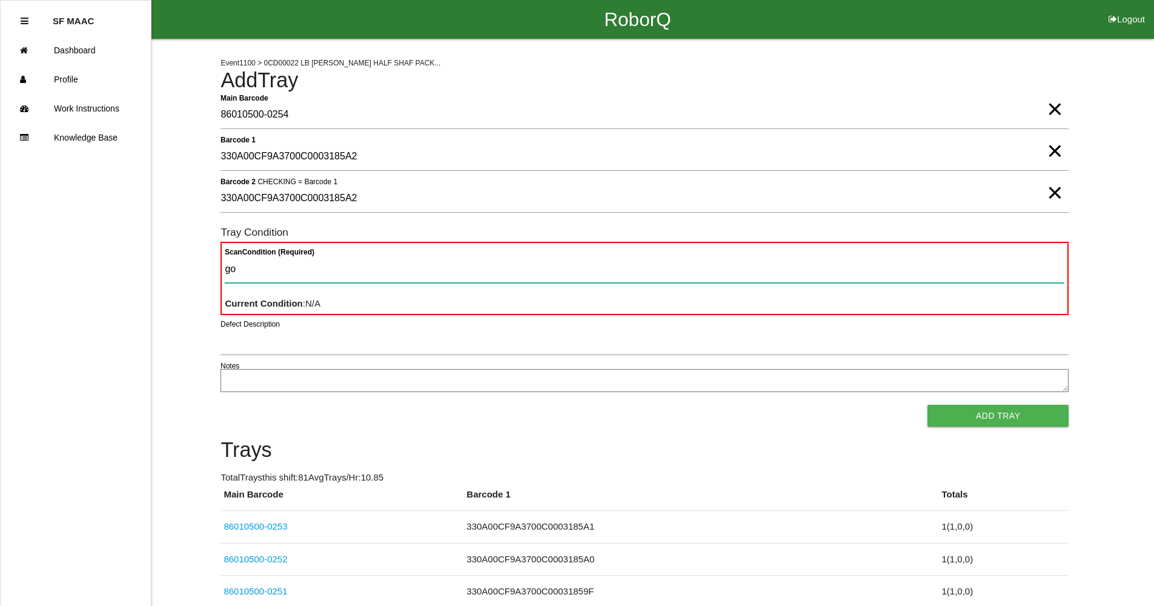
type Condition "goo"
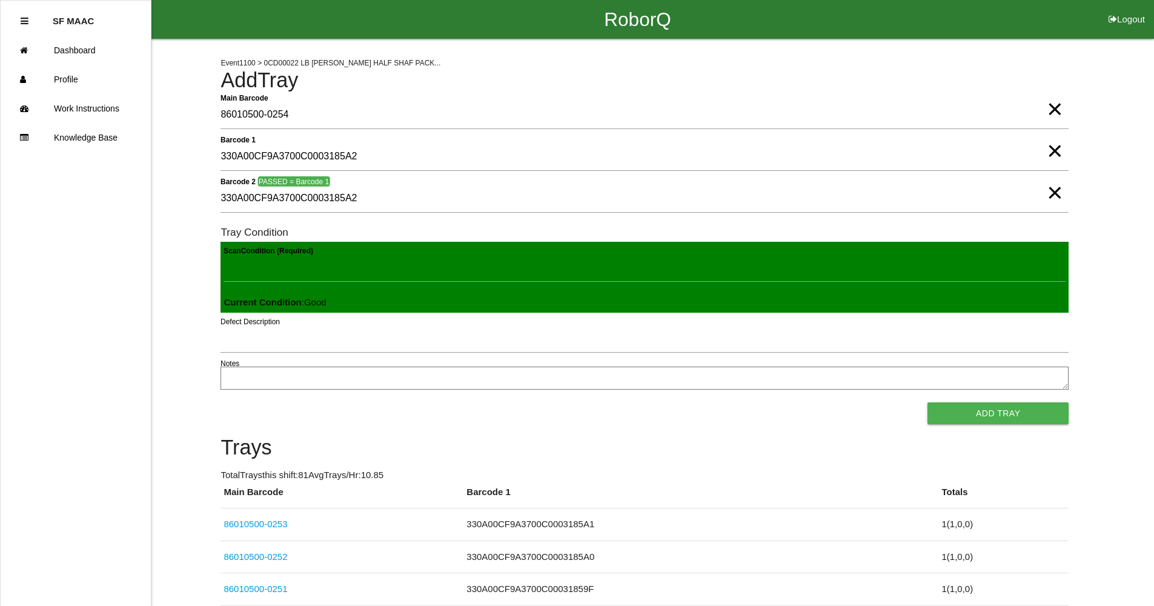
click at [927, 402] on button "Add Tray" at bounding box center [997, 413] width 141 height 22
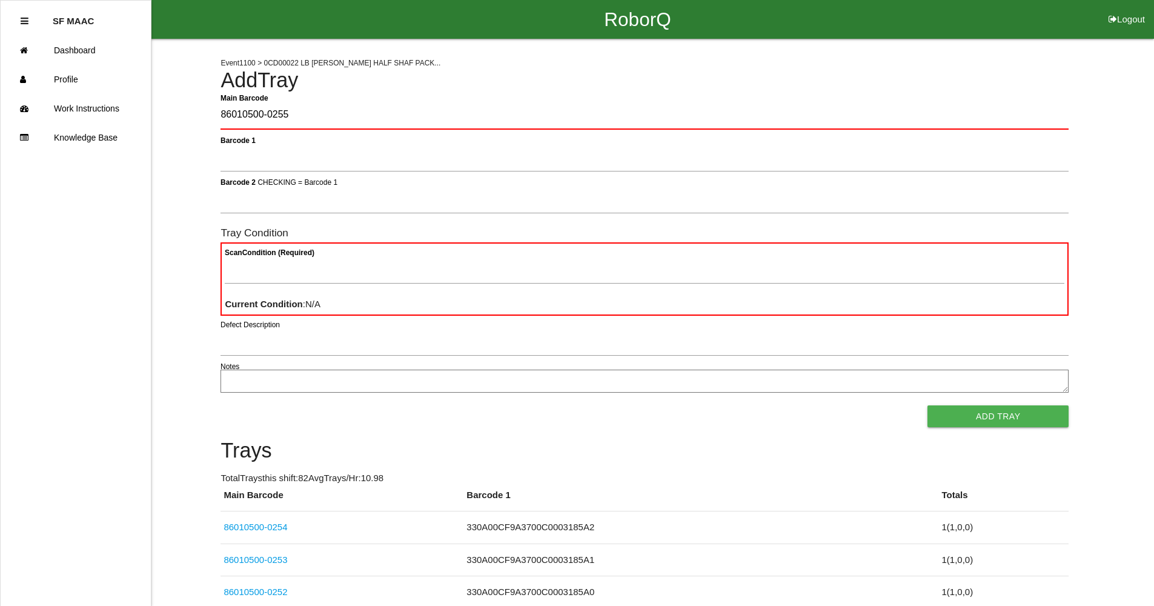
type Barcode "86010500-0255"
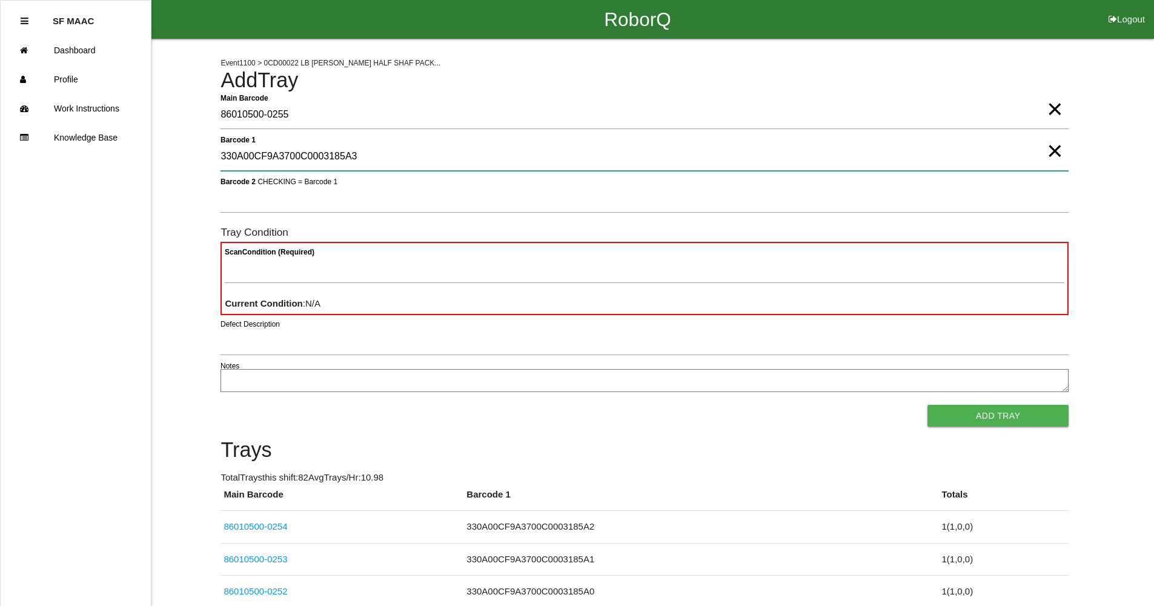
type 1 "330A00CF9A3700C0003185A3"
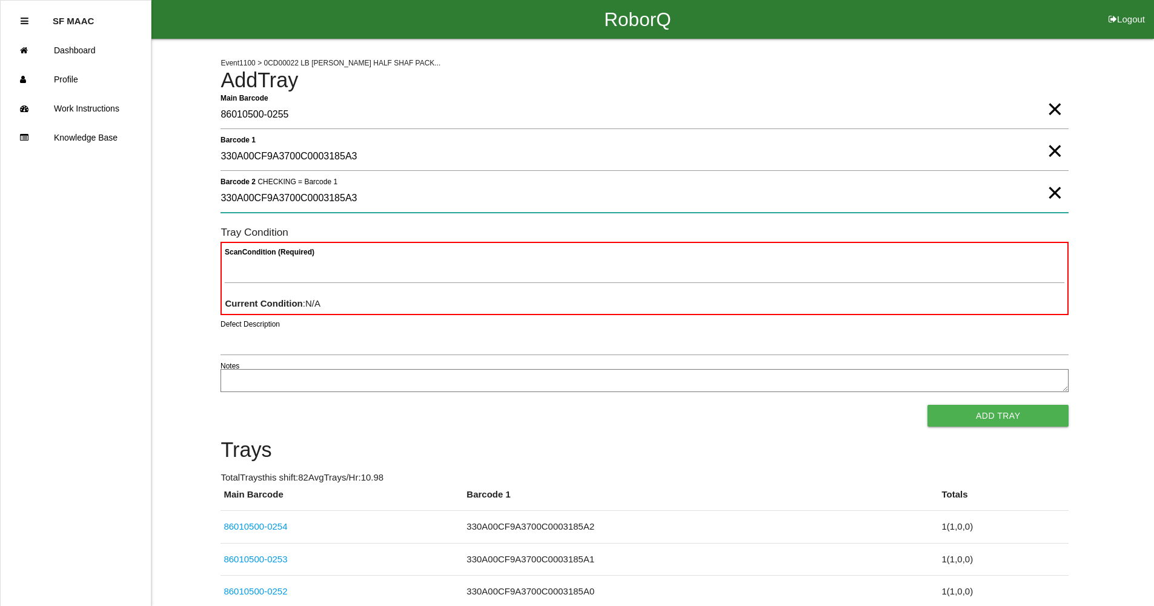
type 2 "330A00CF9A3700C0003185A3"
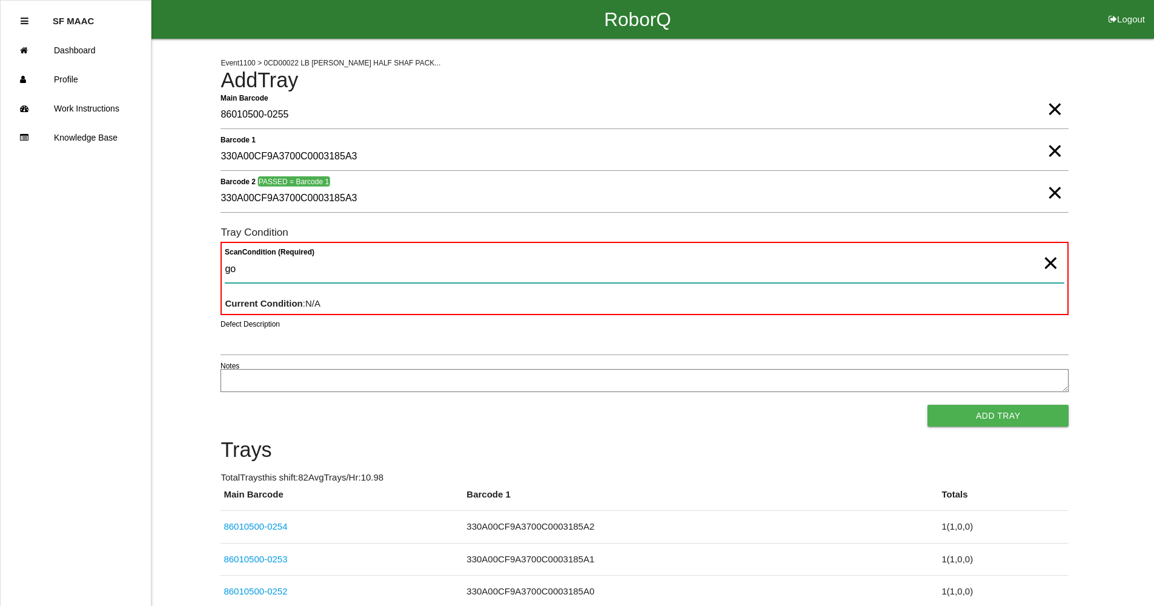
type Condition "goo"
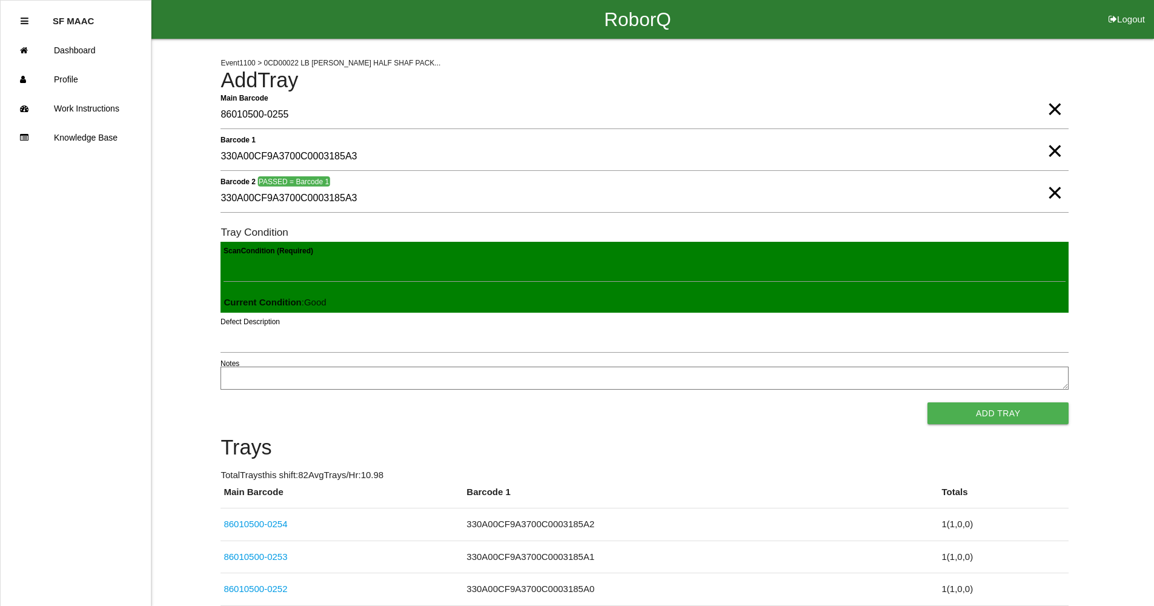
click button "Add Tray" at bounding box center [997, 413] width 141 height 22
